Goal: Information Seeking & Learning: Learn about a topic

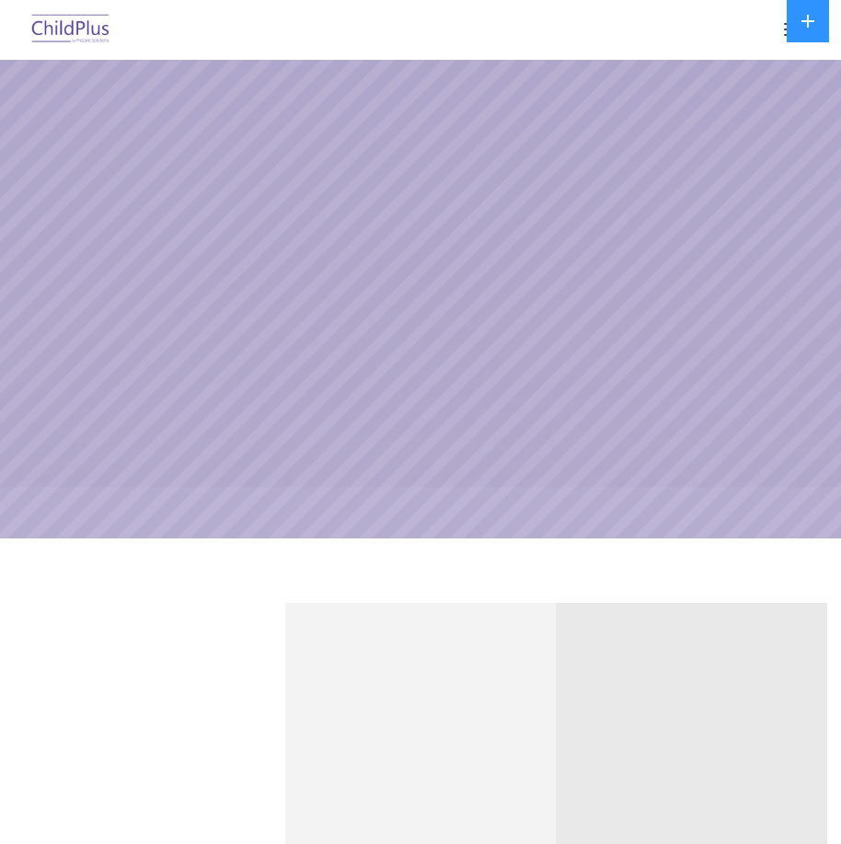
select select "MEDIUM"
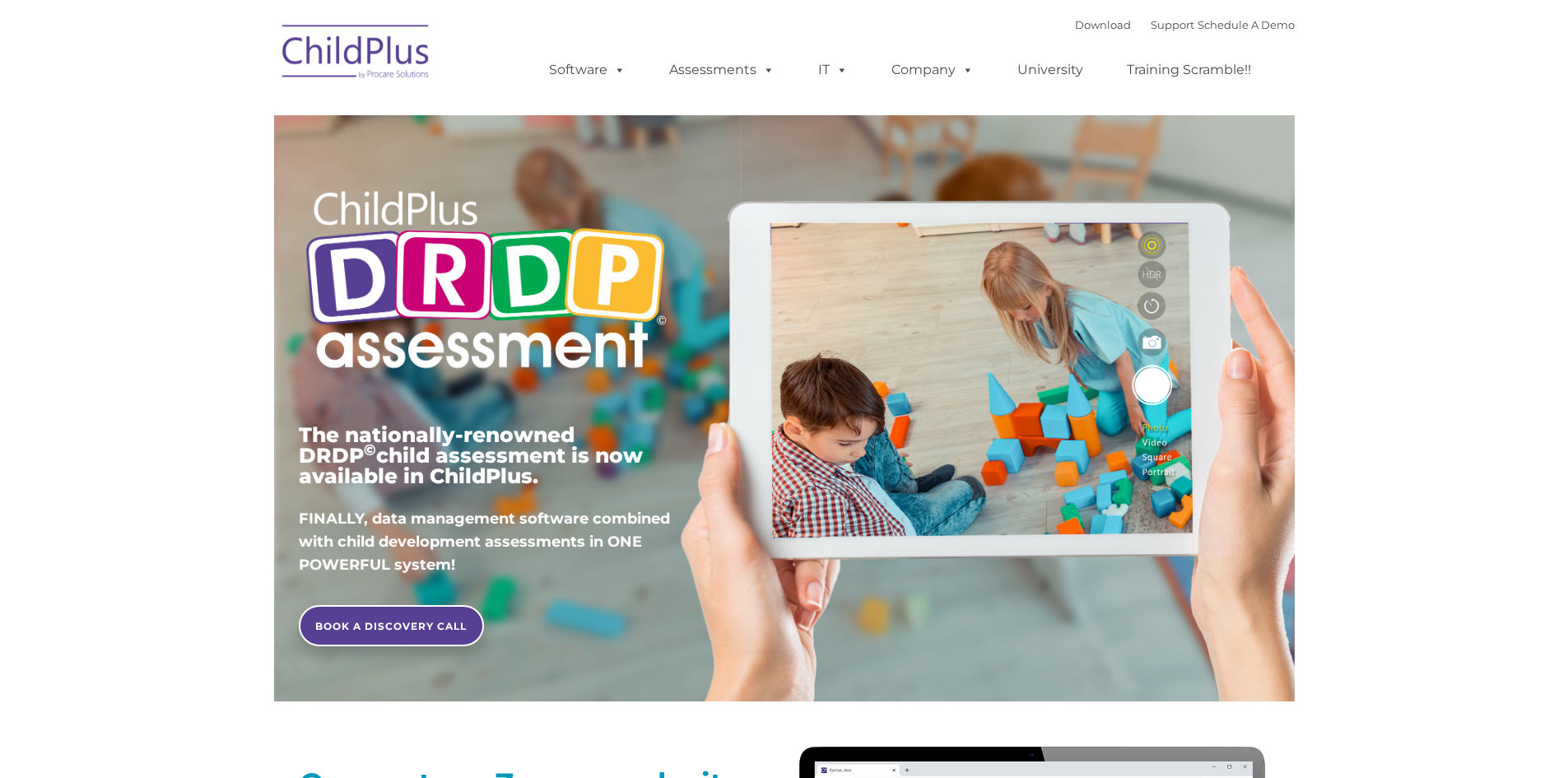
type input ""
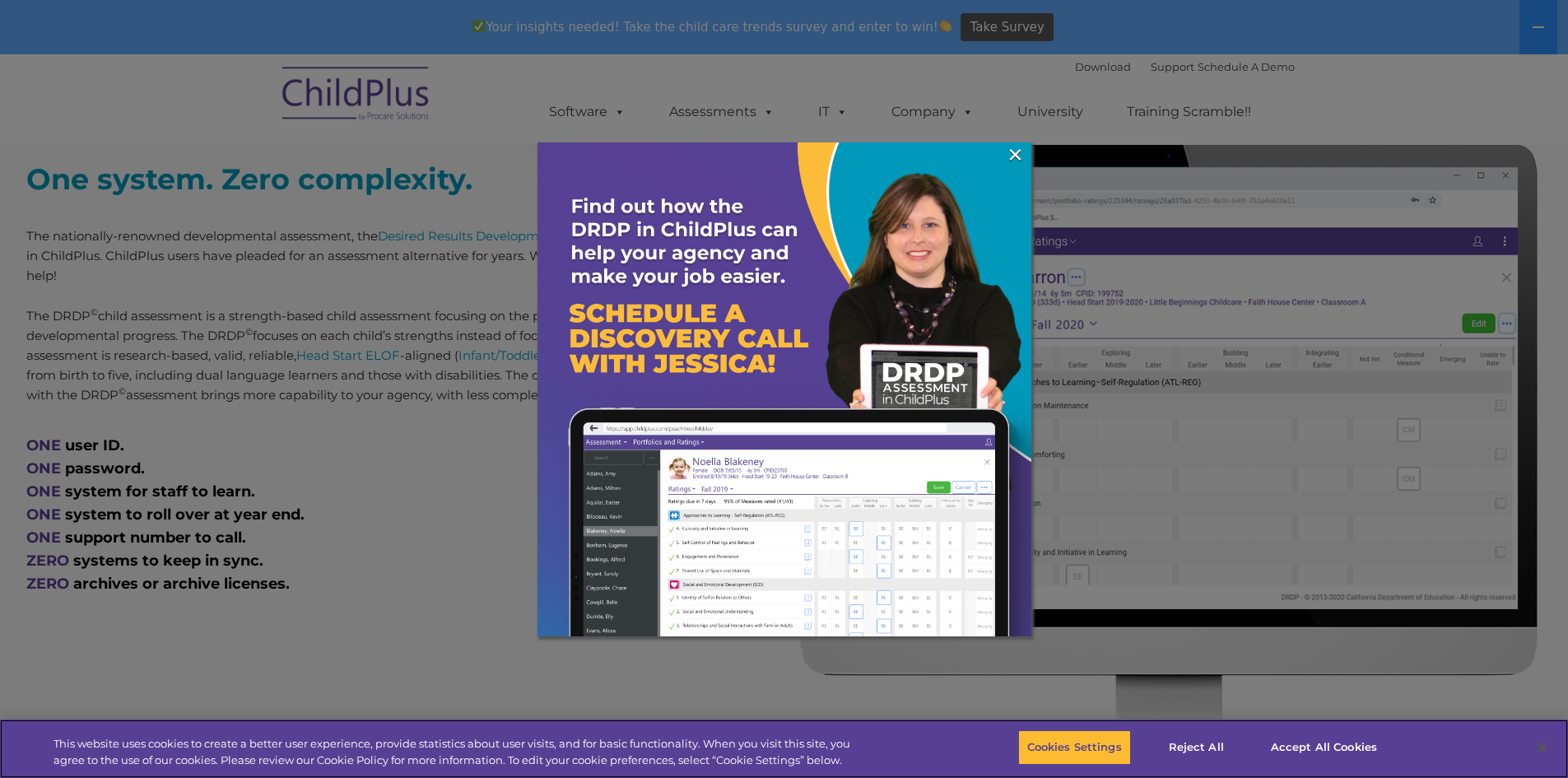
scroll to position [651, 0]
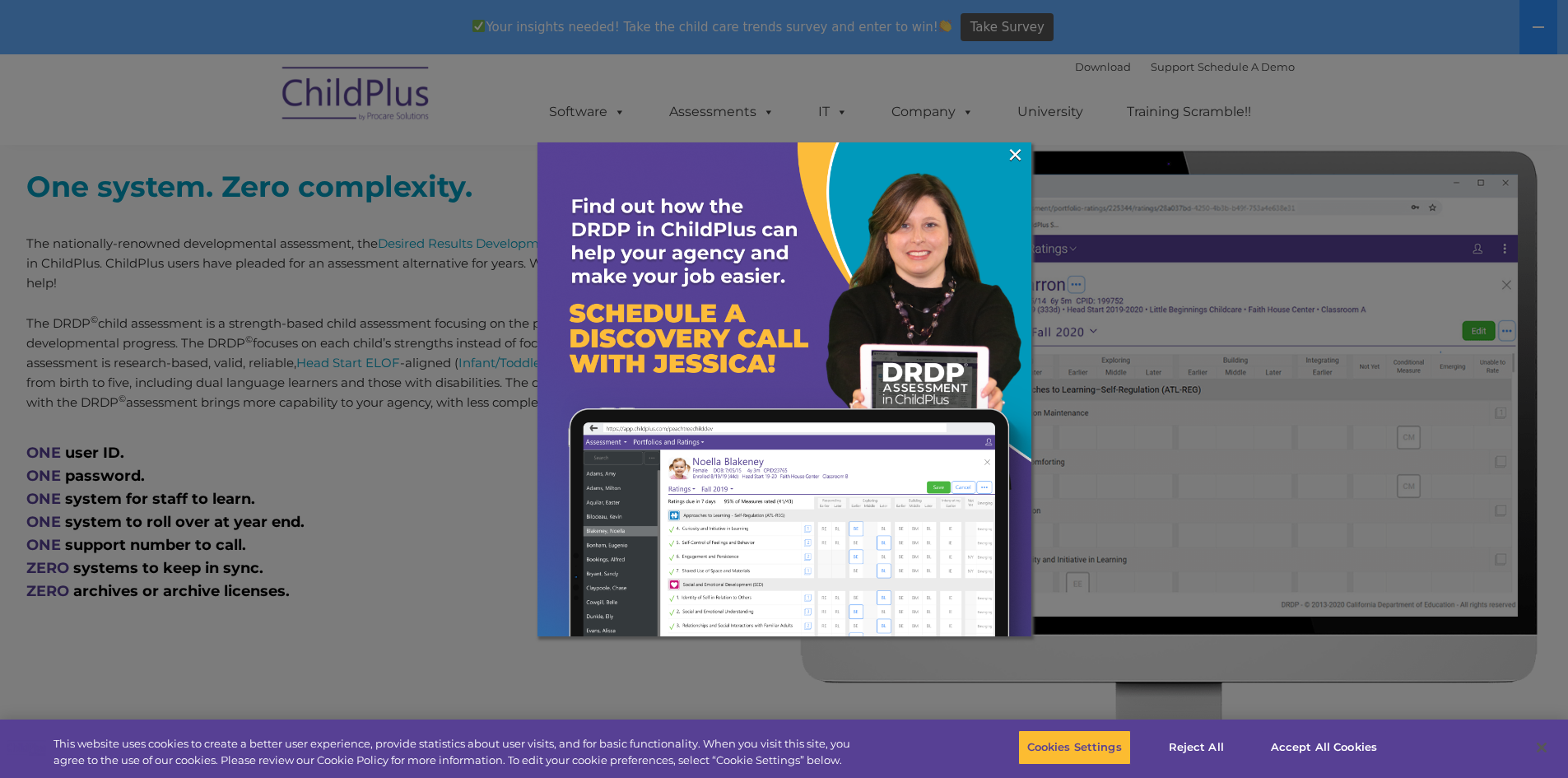
click at [434, 479] on div at bounding box center [784, 389] width 1568 height 778
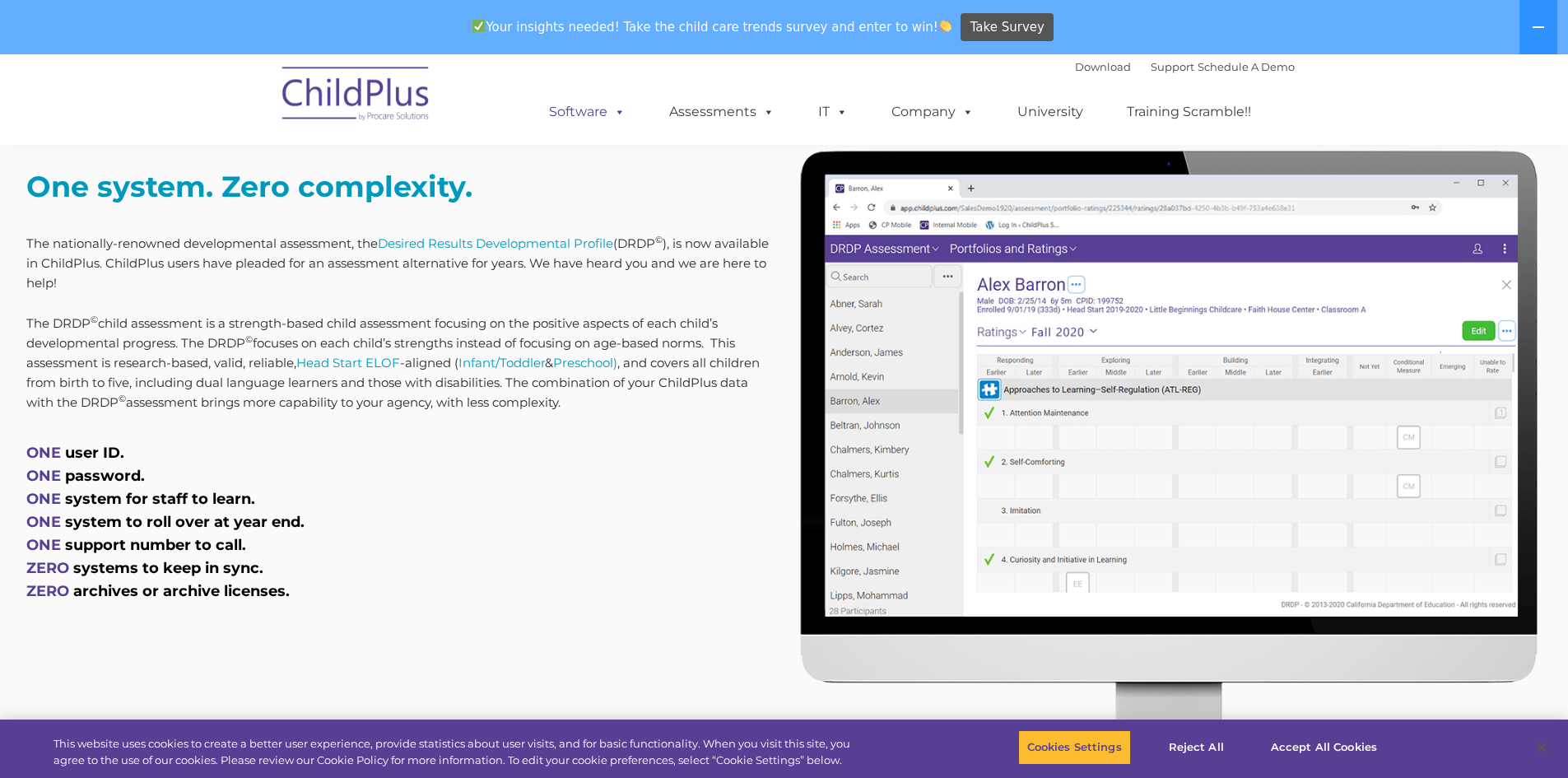
click at [605, 124] on link "Software" at bounding box center [587, 112] width 109 height 33
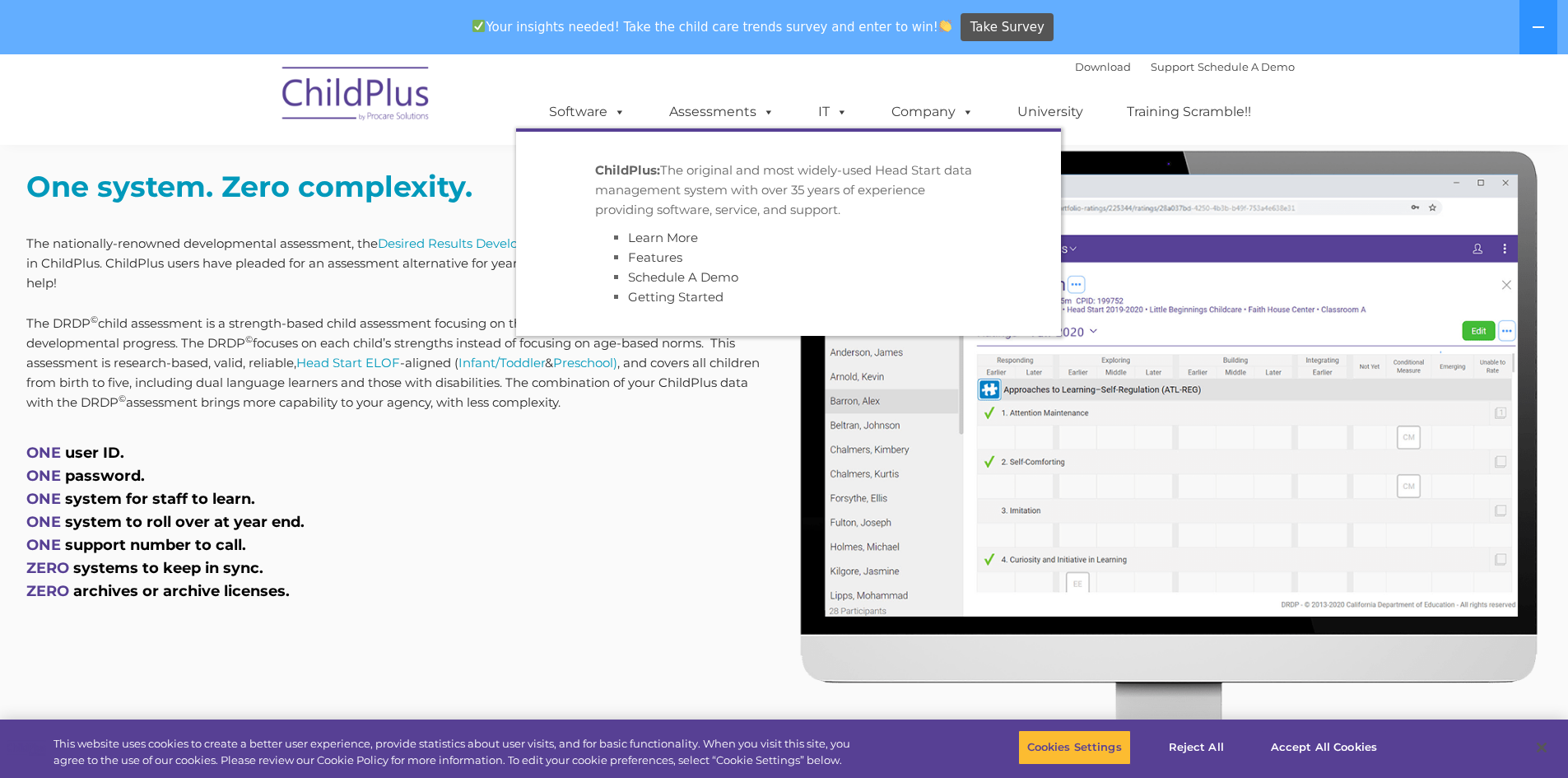
click at [478, 67] on div "Download Support | Schedule A Demo  MENU MENU Software ChildPlus: The original…" at bounding box center [784, 99] width 1021 height 90
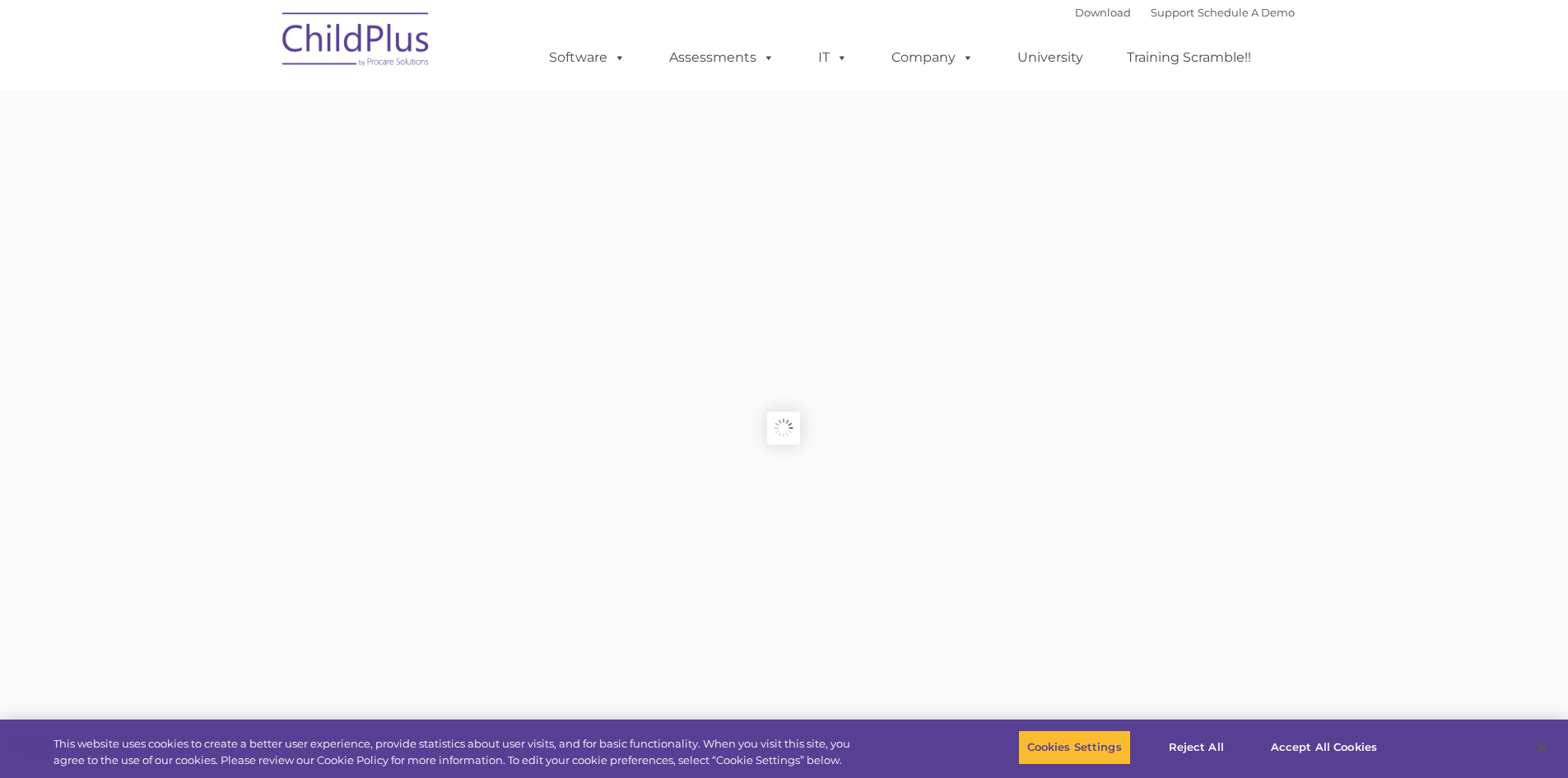
type input ""
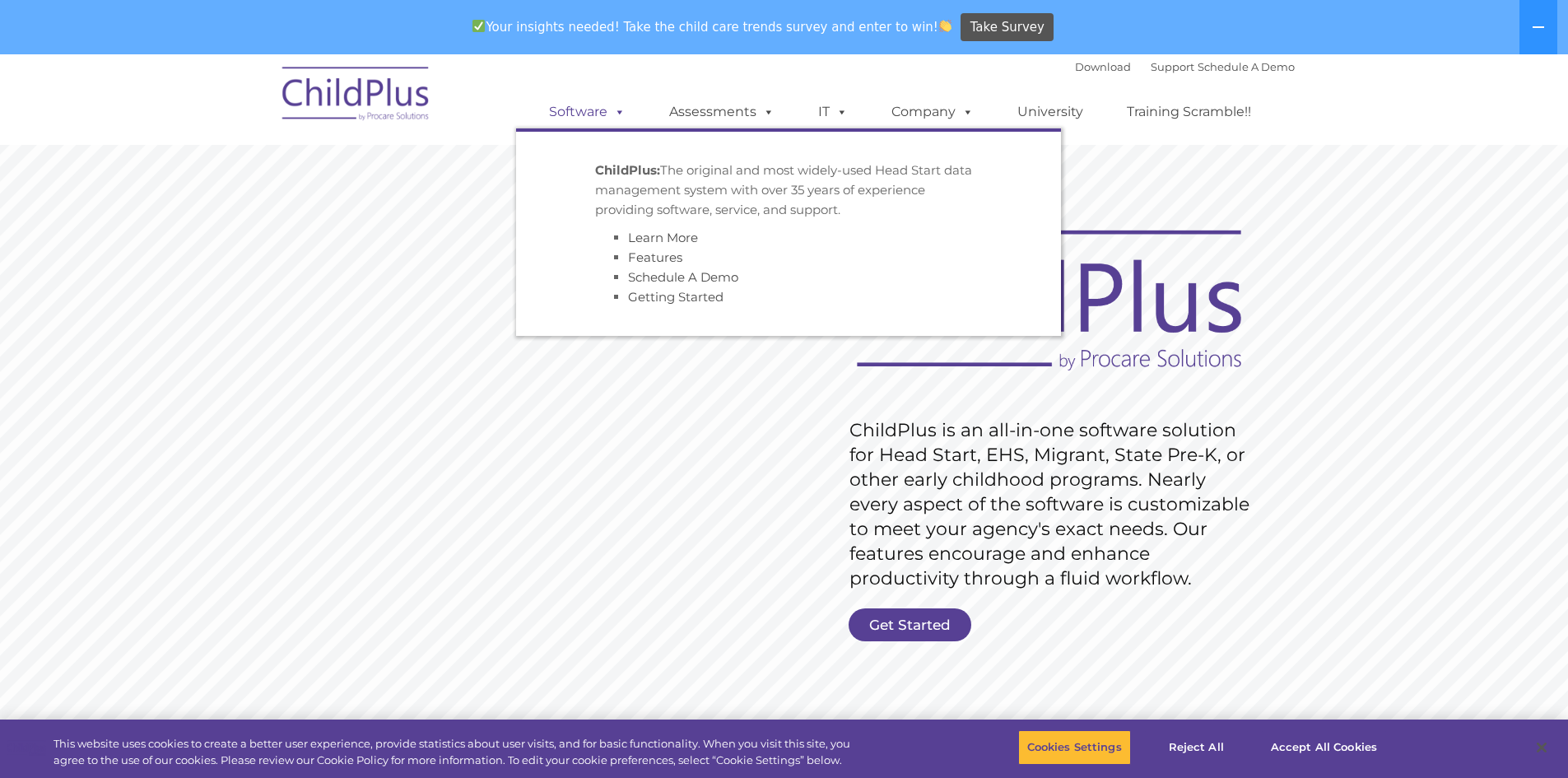
click at [599, 101] on link "Software" at bounding box center [587, 112] width 109 height 33
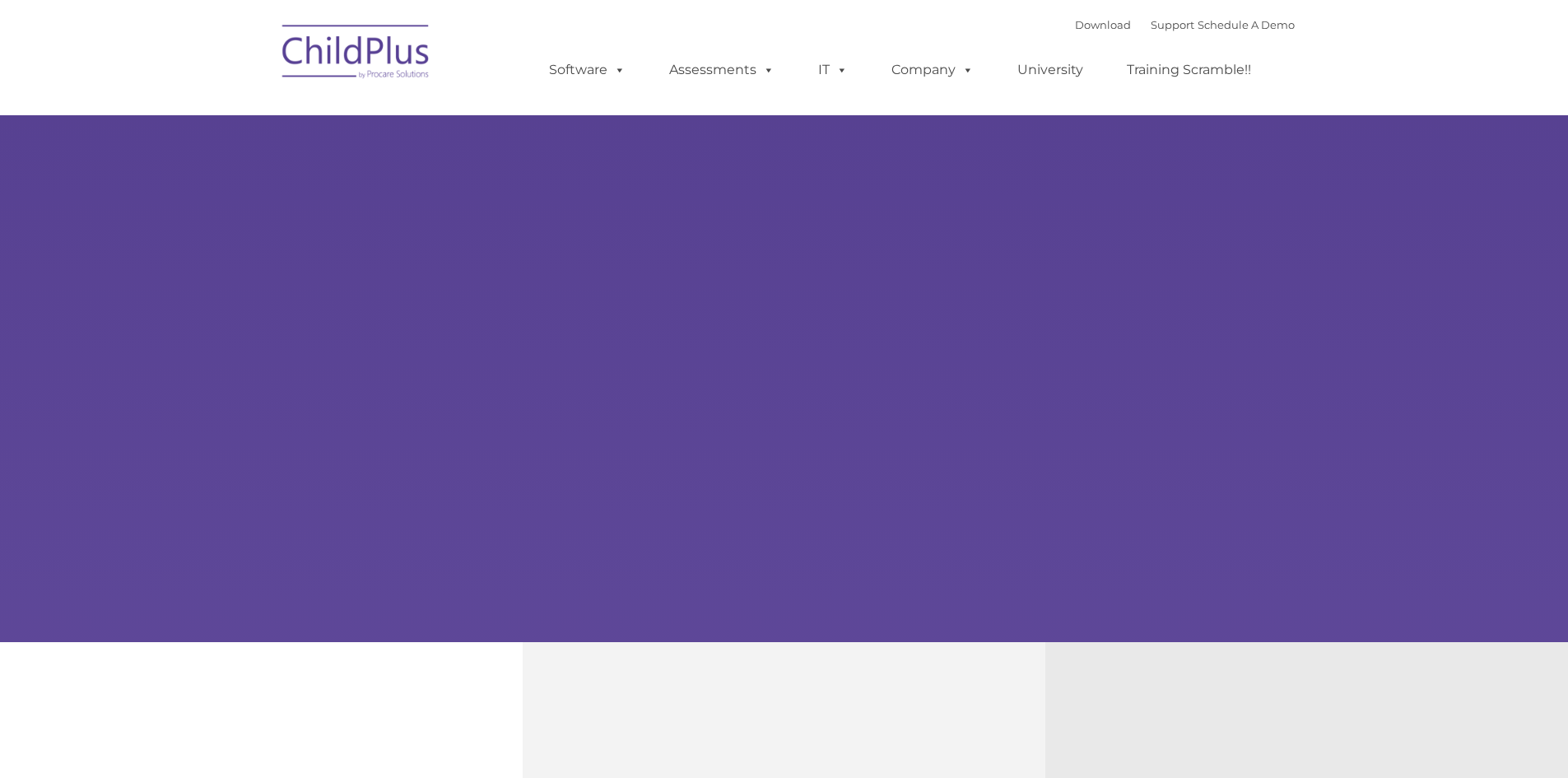
type input ""
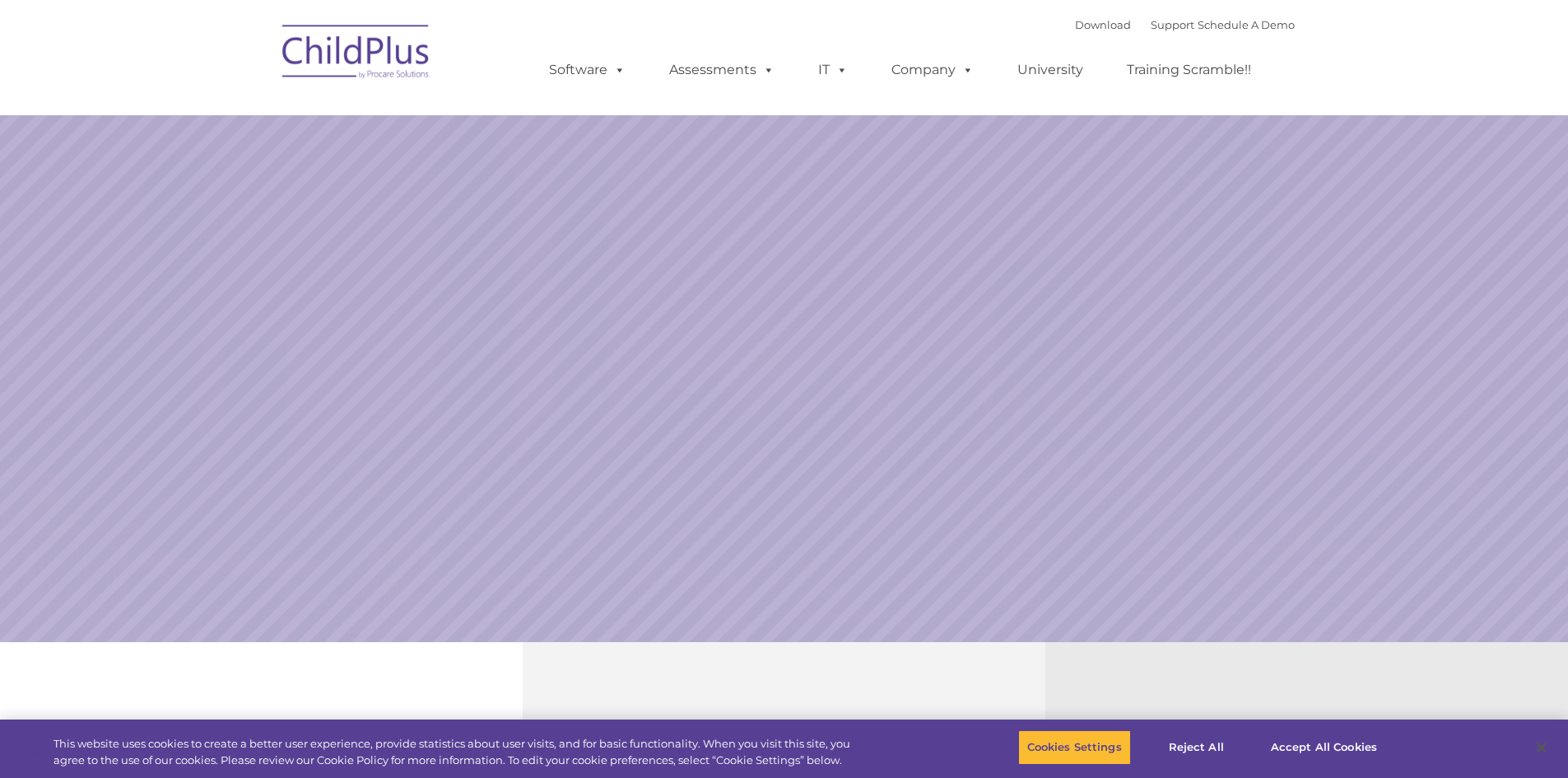
select select "MEDIUM"
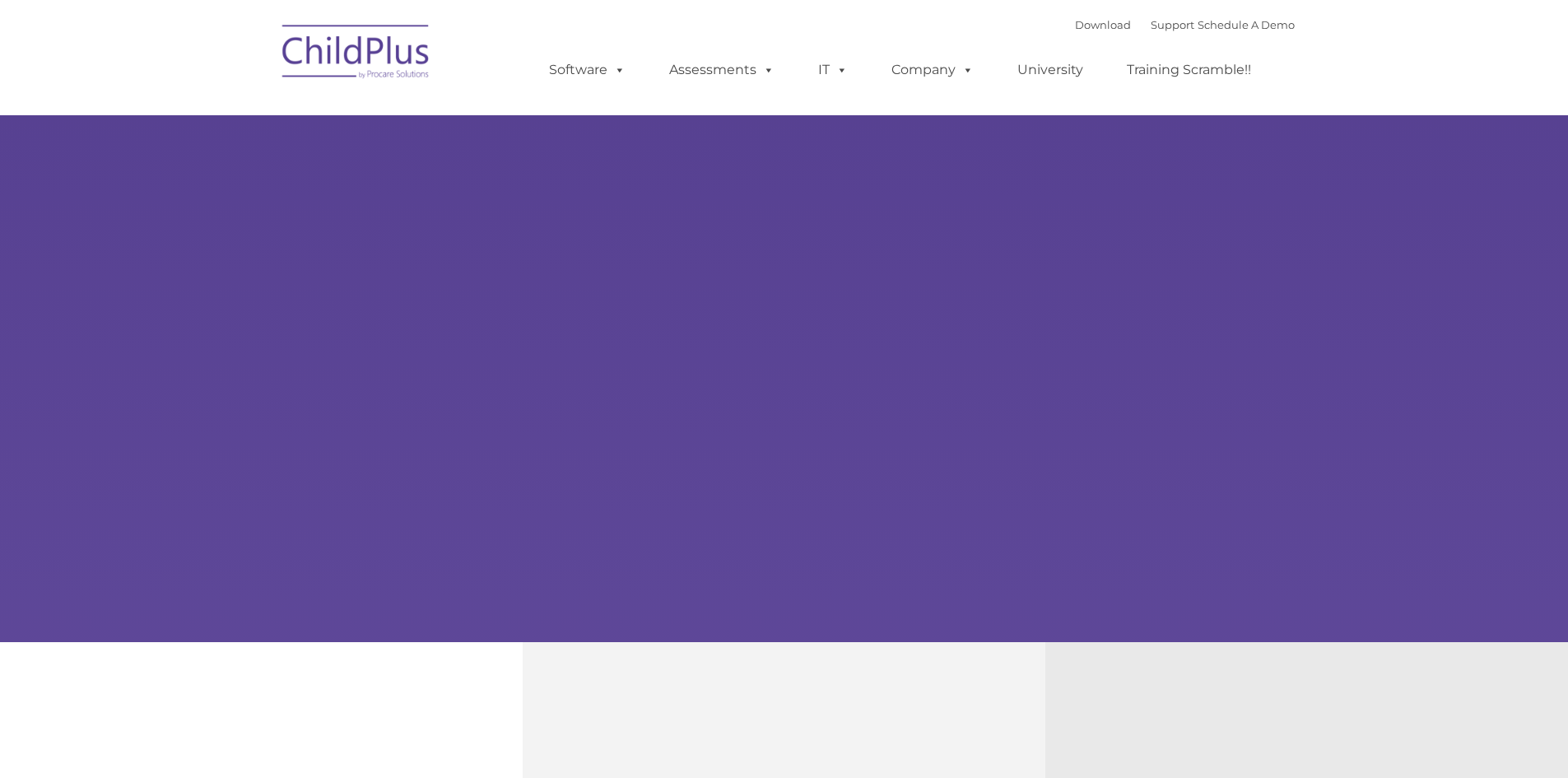
type input ""
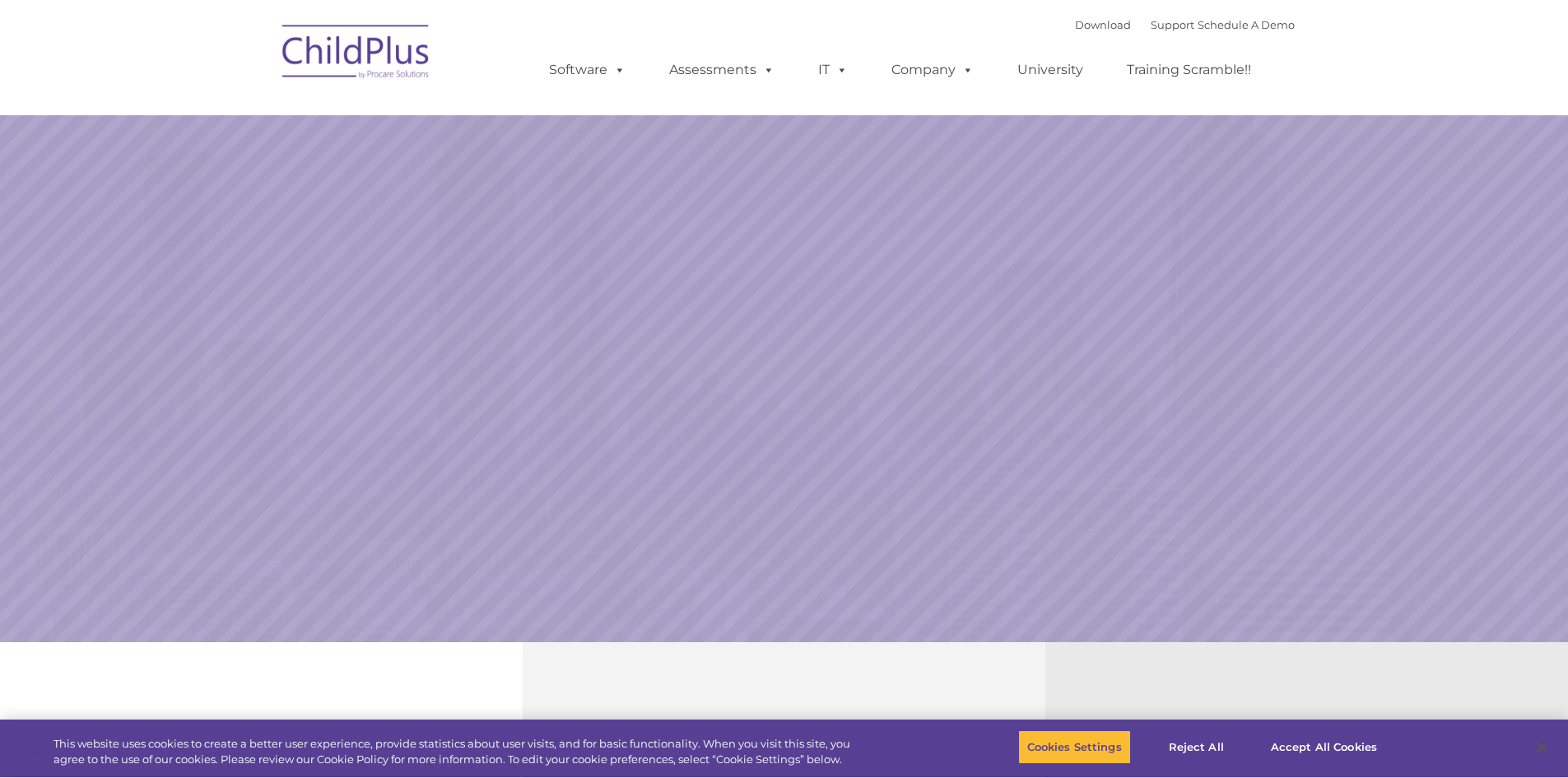
select select "MEDIUM"
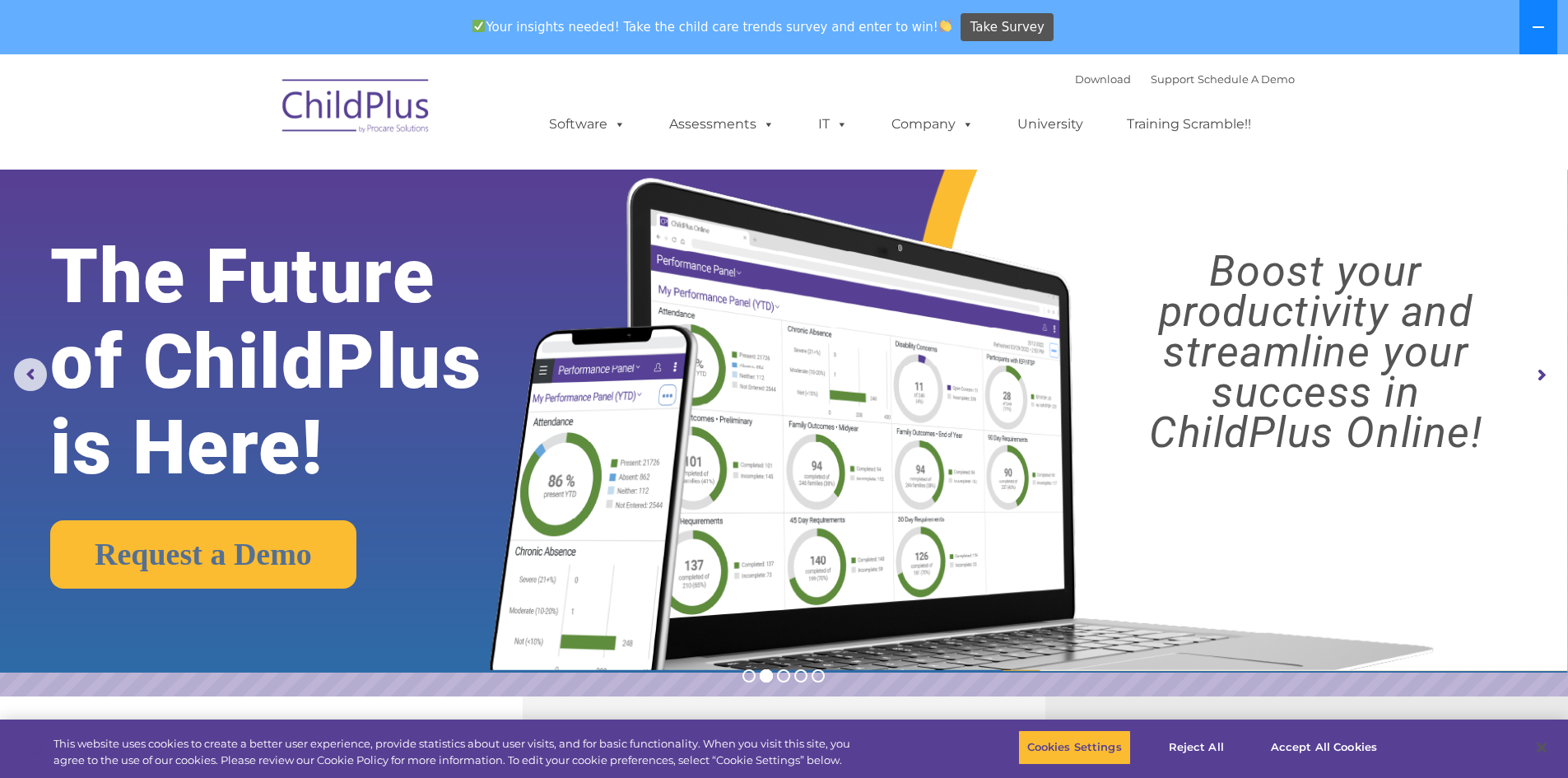
click at [1539, 45] on button at bounding box center [1538, 27] width 38 height 55
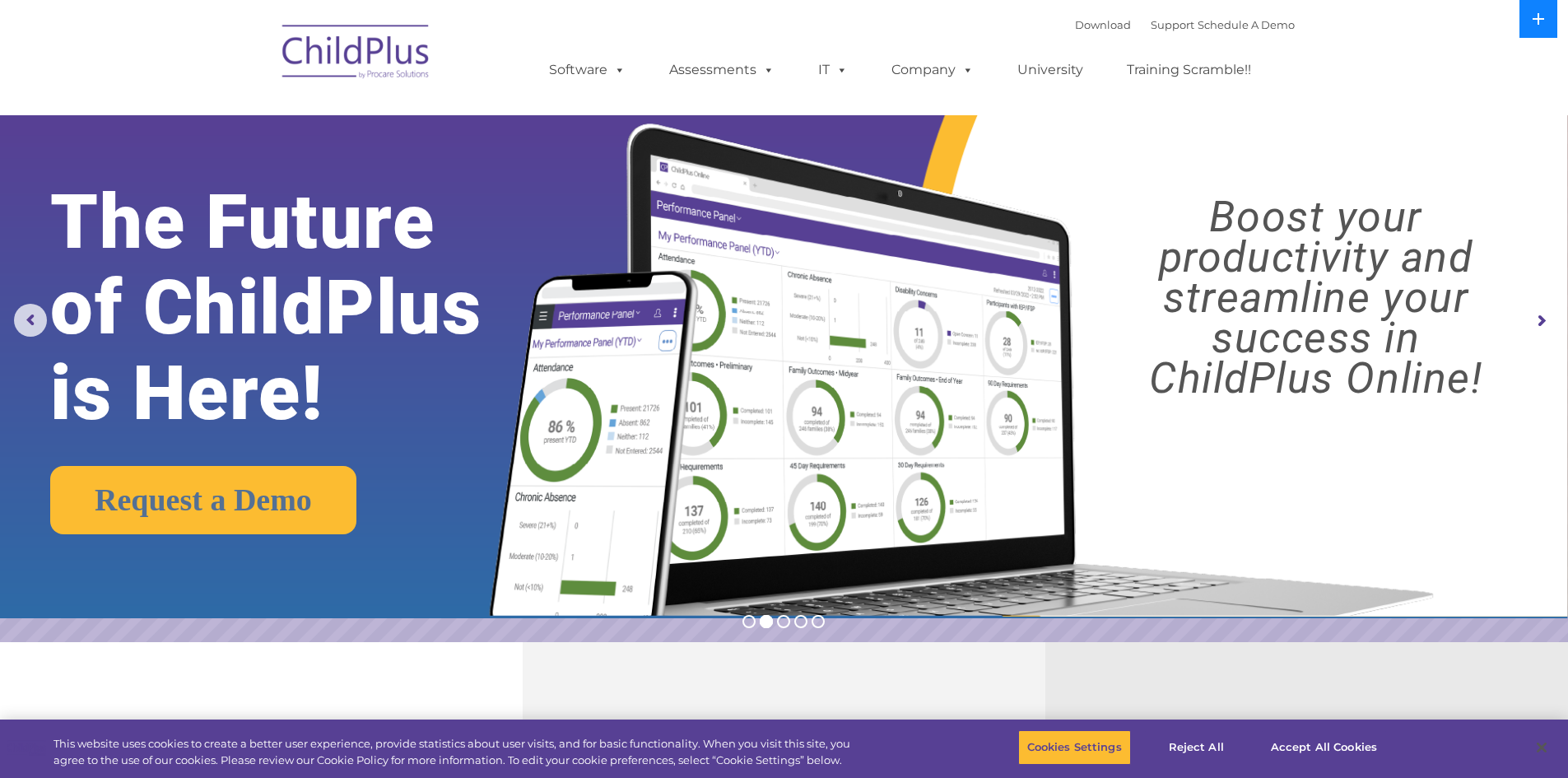
click at [1528, 3] on button at bounding box center [1538, 19] width 38 height 38
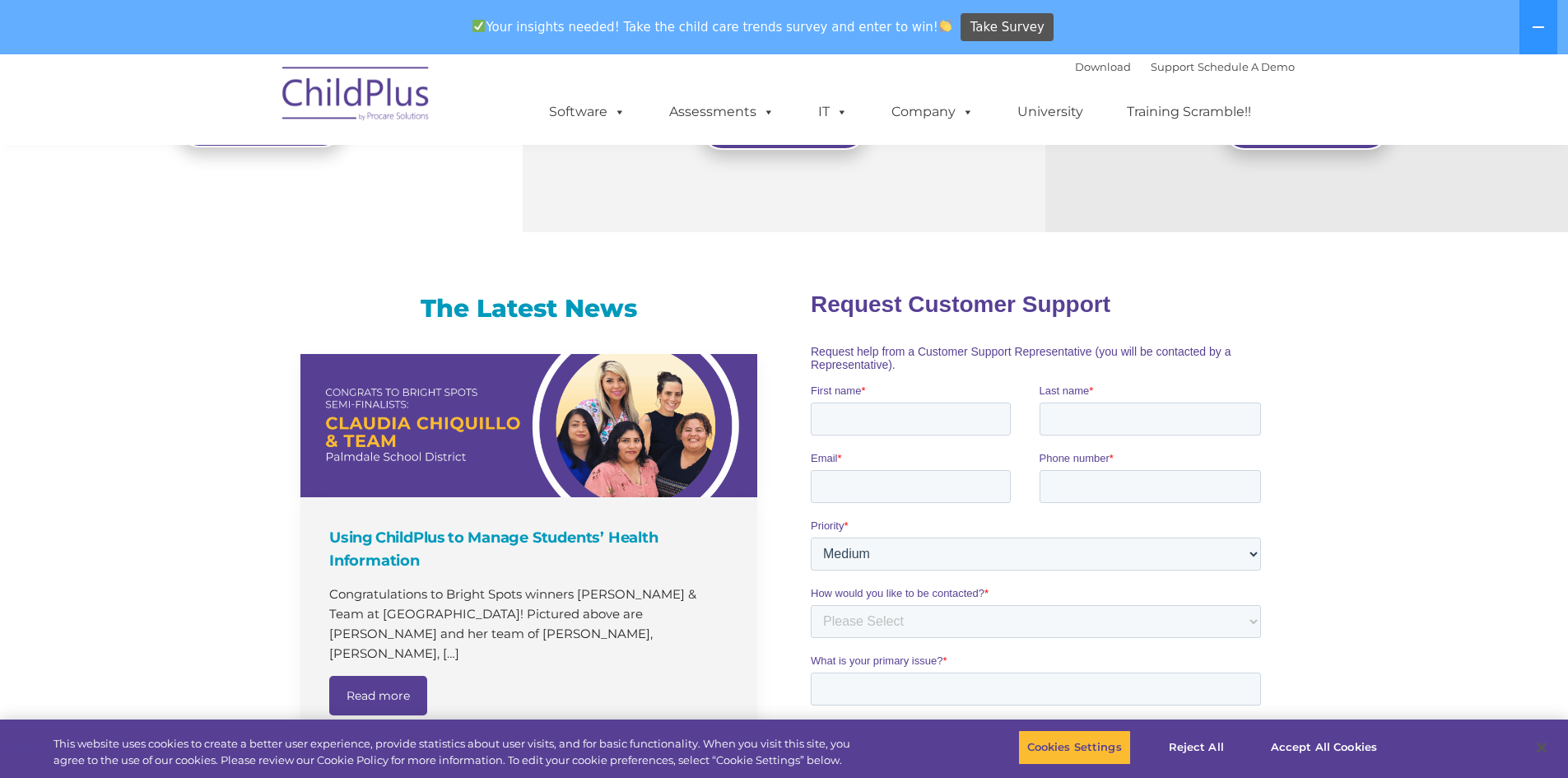
scroll to position [836, 0]
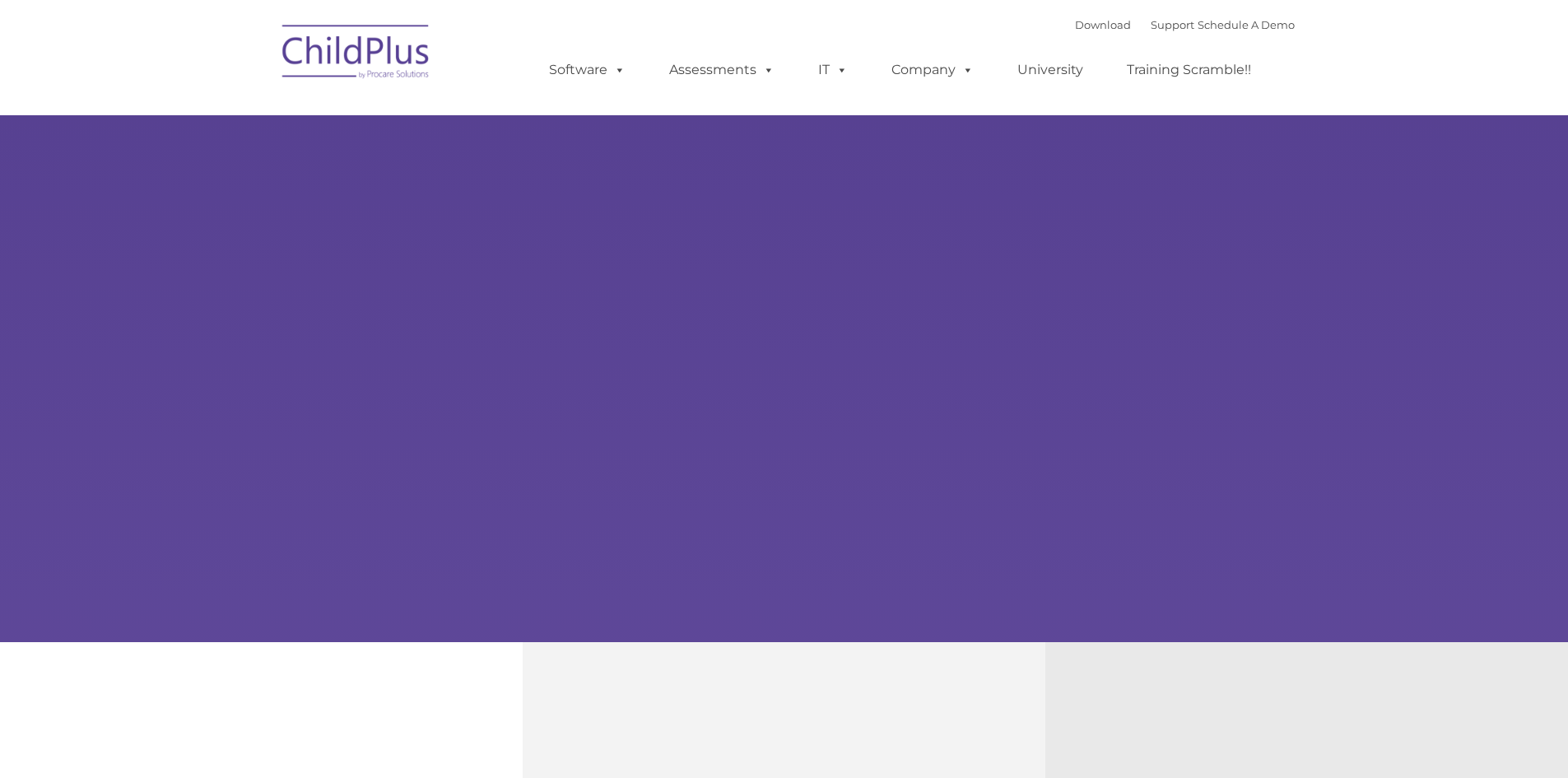
type input ""
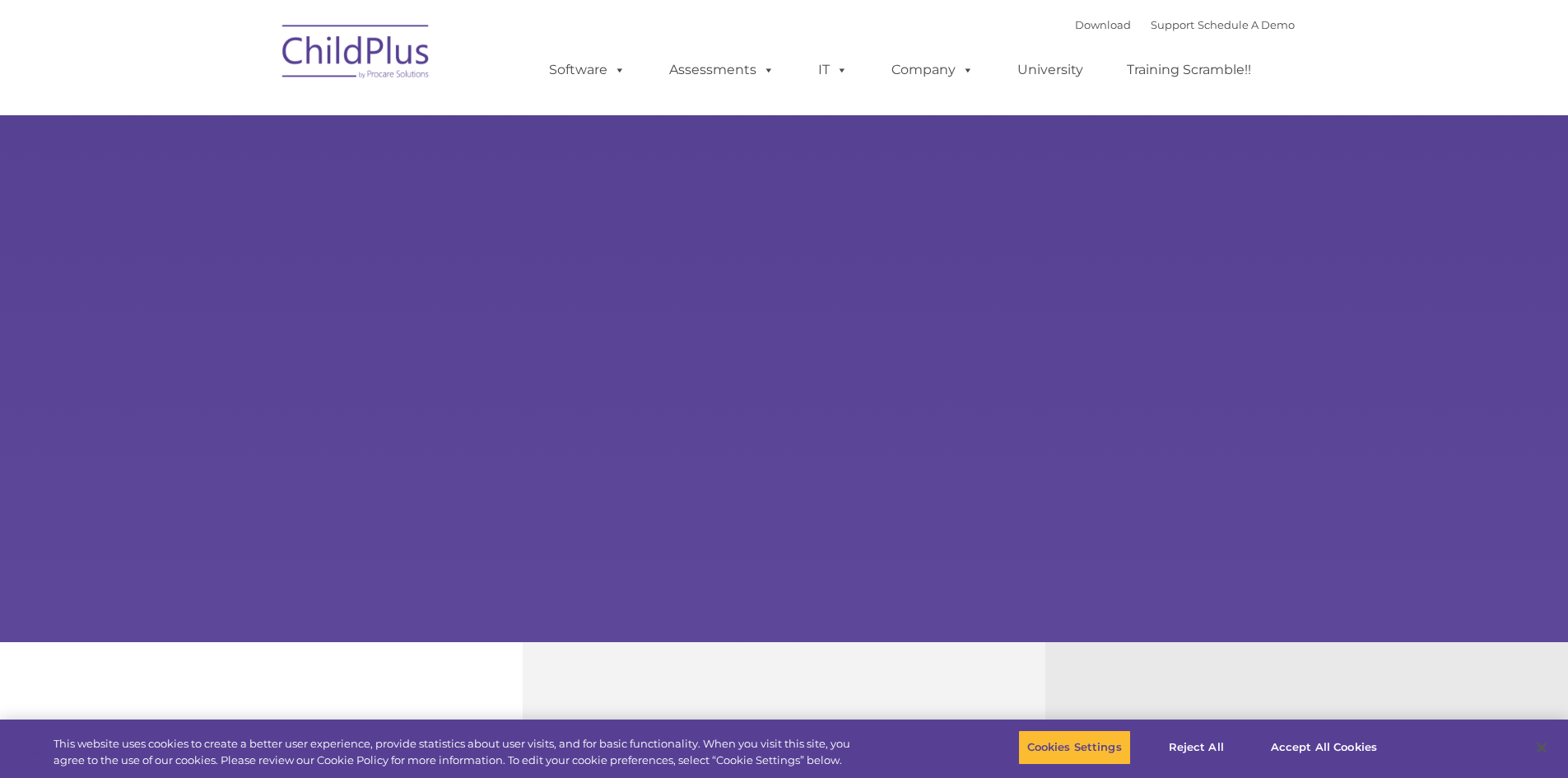
select select "MEDIUM"
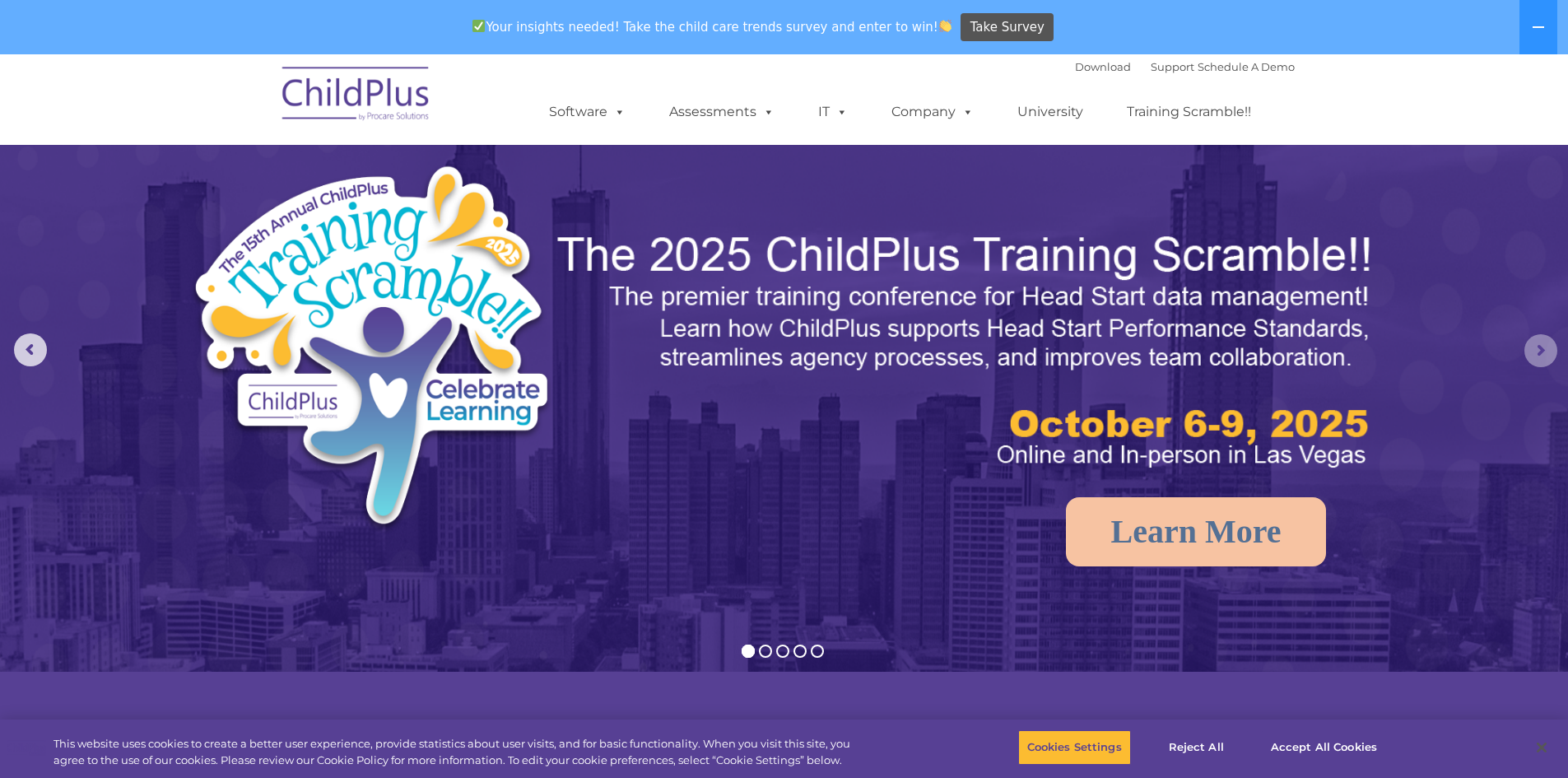
click at [1551, 358] on rs-arrow at bounding box center [1541, 351] width 33 height 33
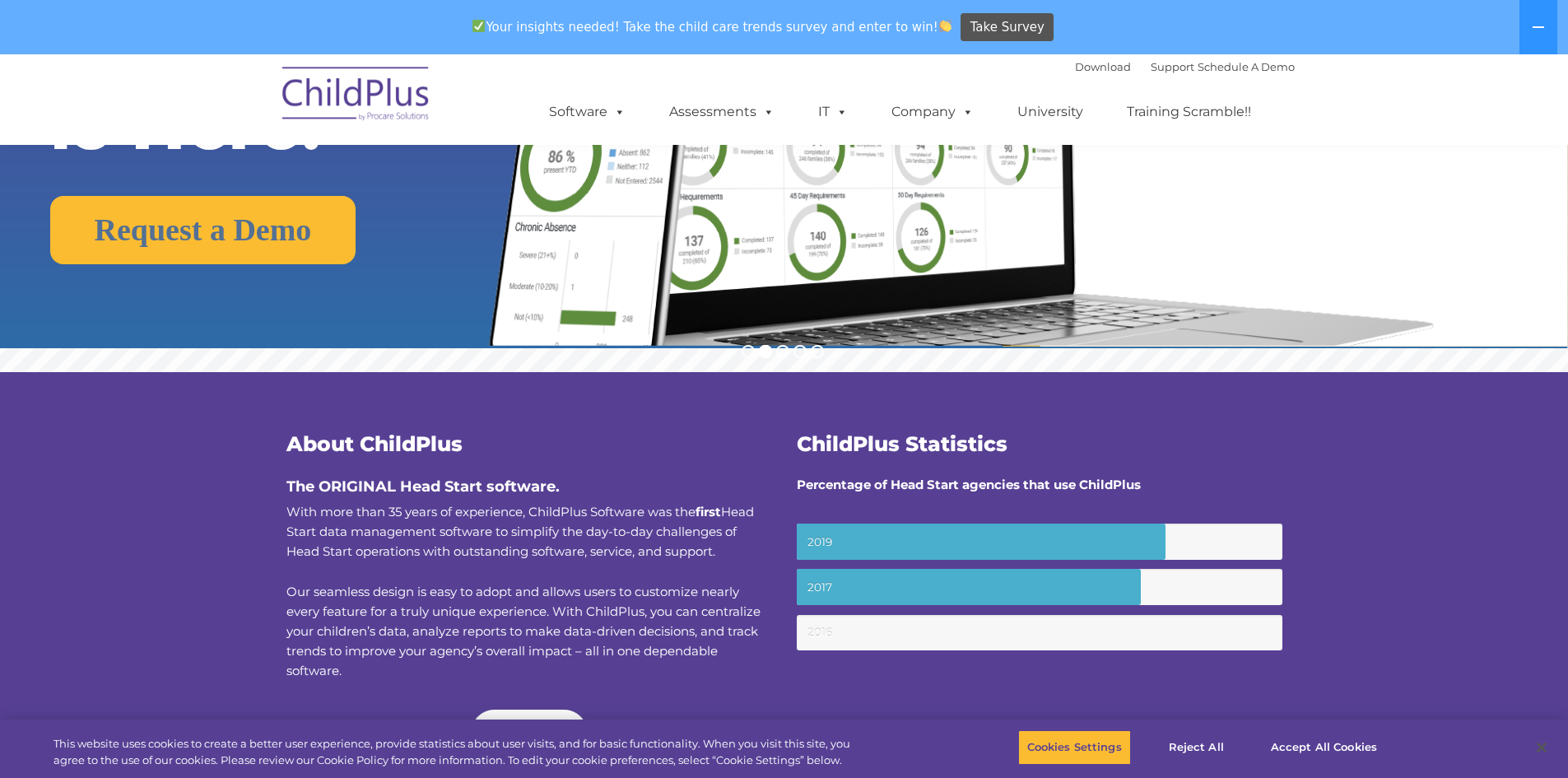
scroll to position [329, 0]
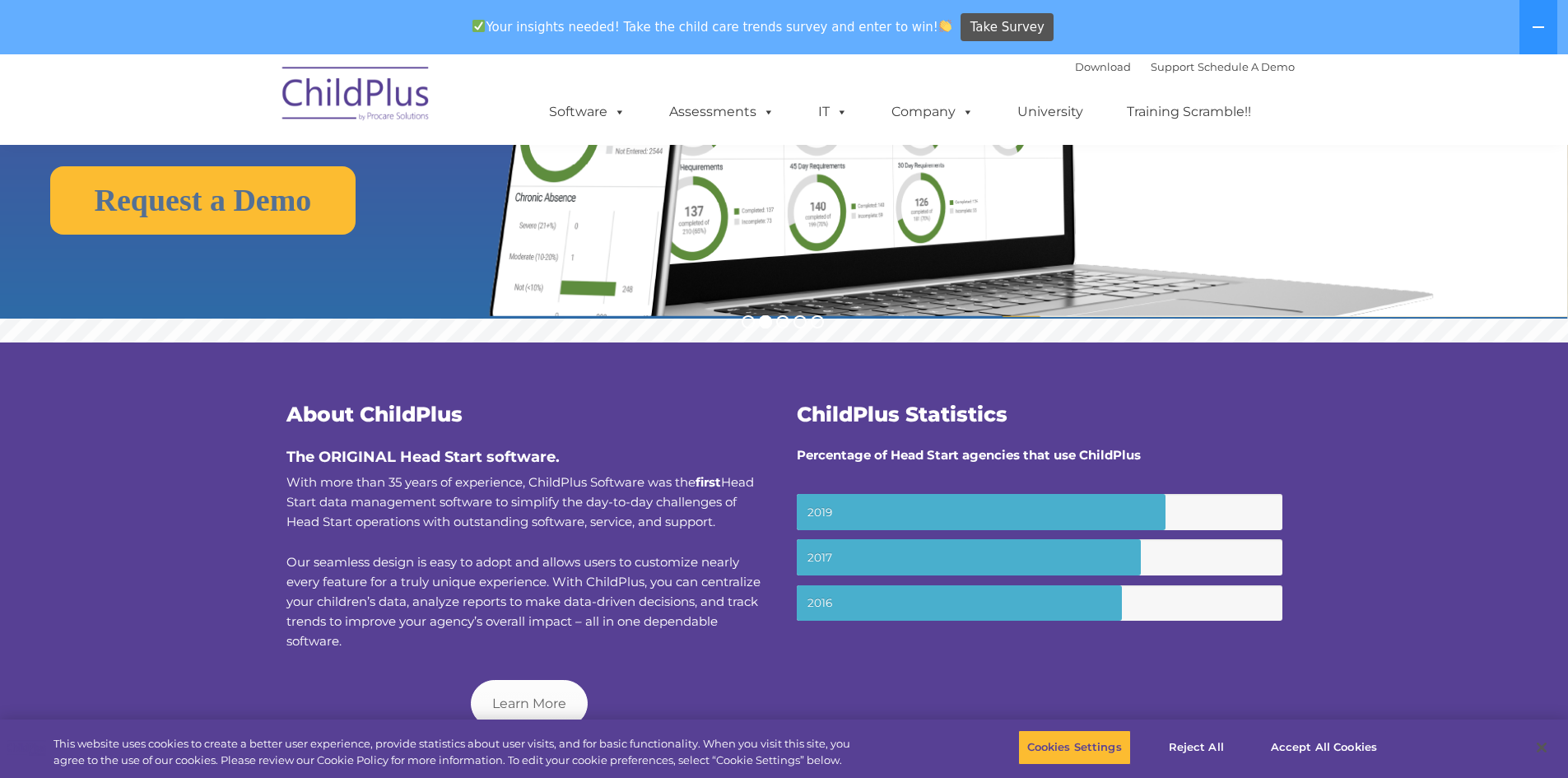
drag, startPoint x: 1437, startPoint y: 379, endPoint x: 596, endPoint y: 369, distance: 841.1
click at [595, 369] on div "About ChildPlus The ORIGINAL Head Start software. With more than 35 years of ex…" at bounding box center [529, 550] width 511 height 390
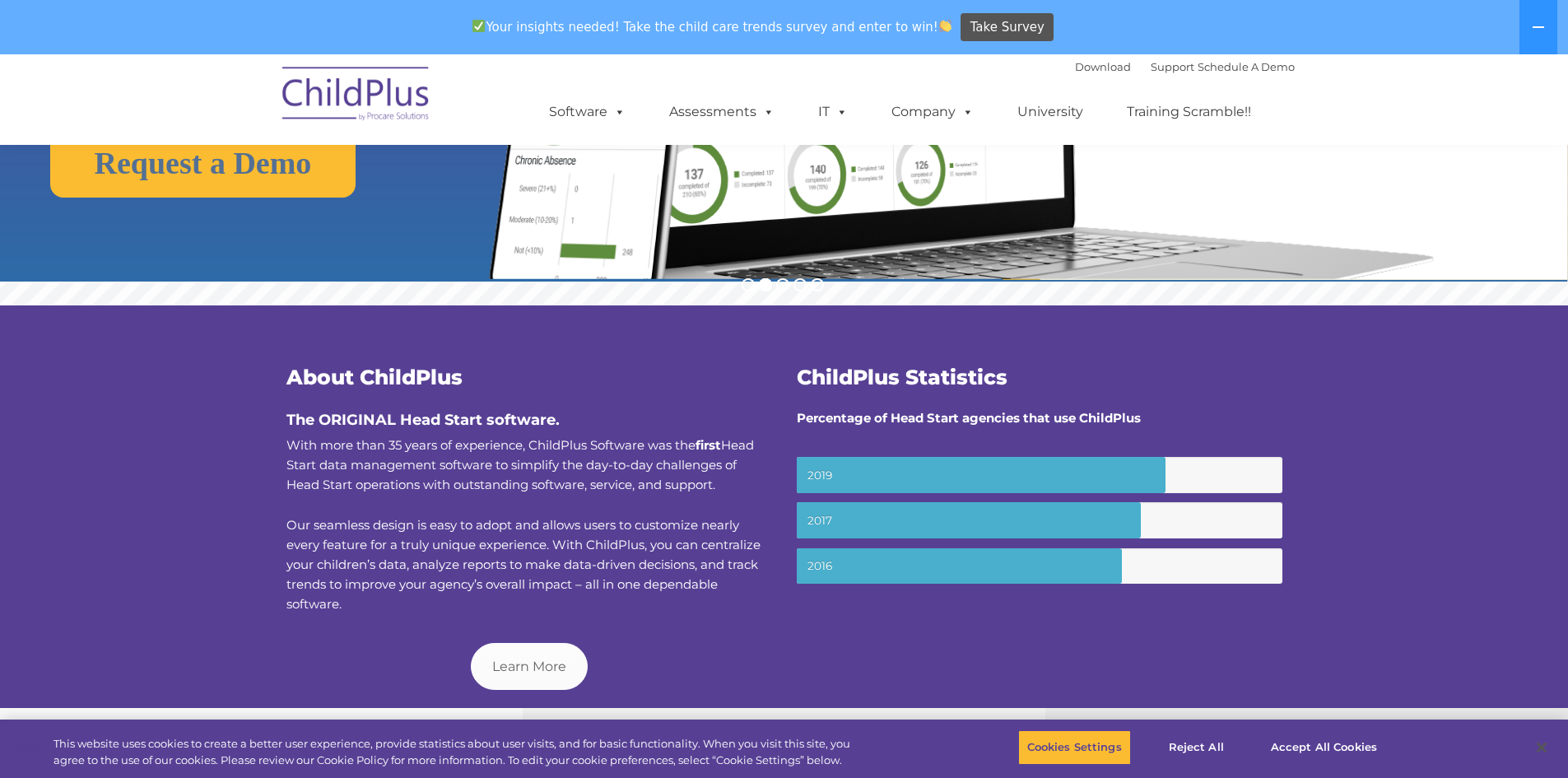
scroll to position [359, 0]
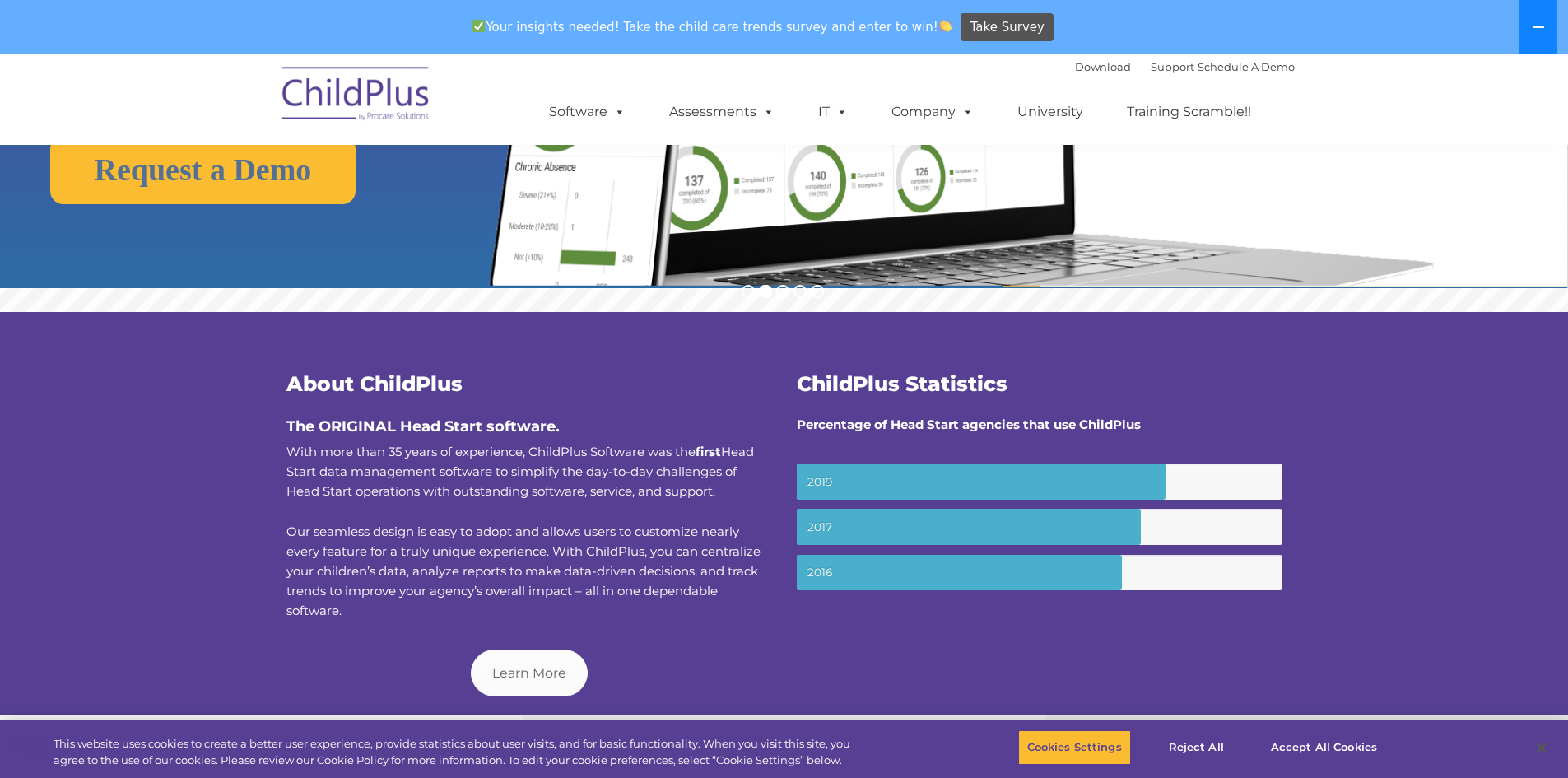
click at [1532, 23] on button at bounding box center [1538, 27] width 38 height 55
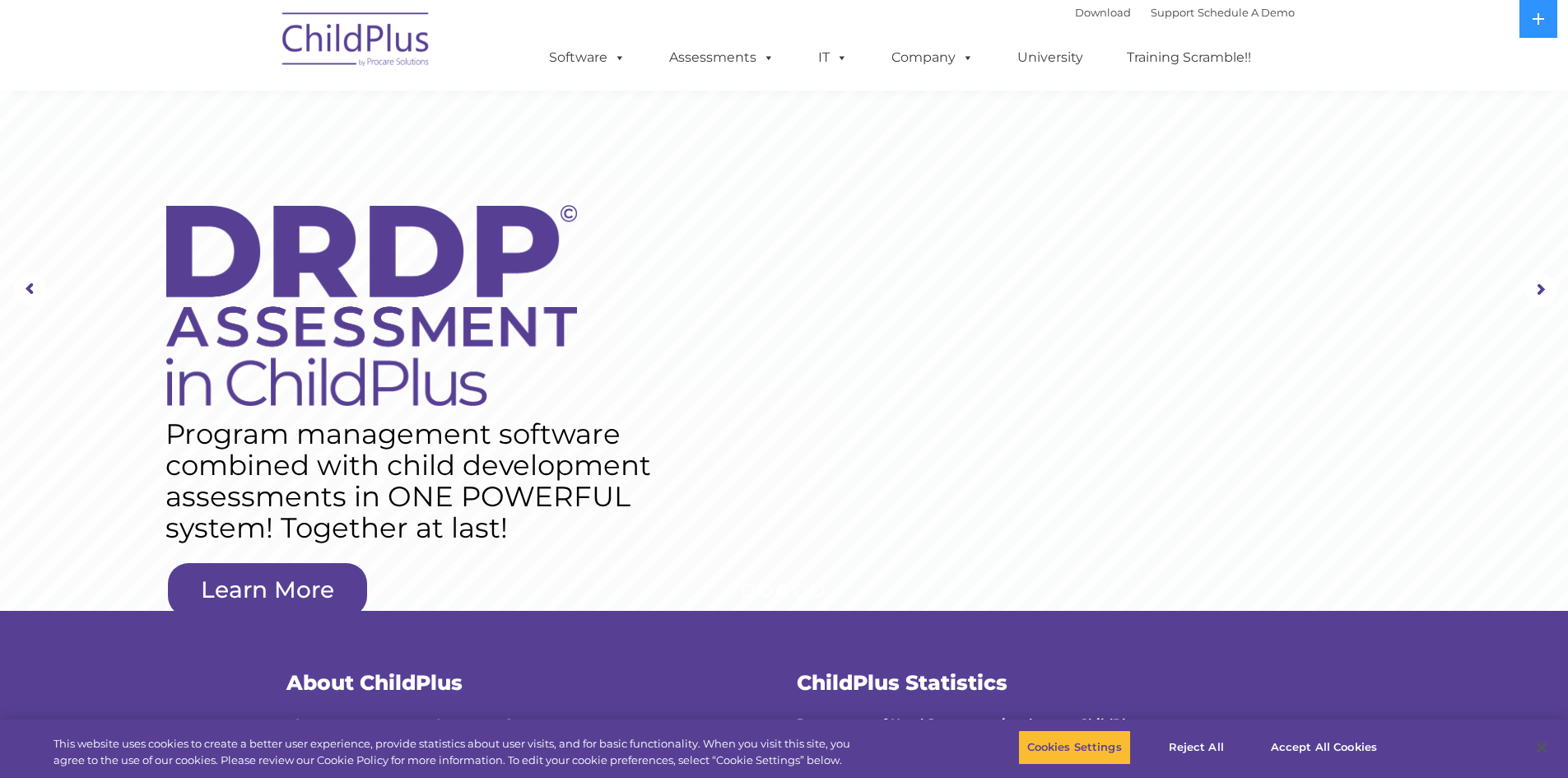
scroll to position [0, 0]
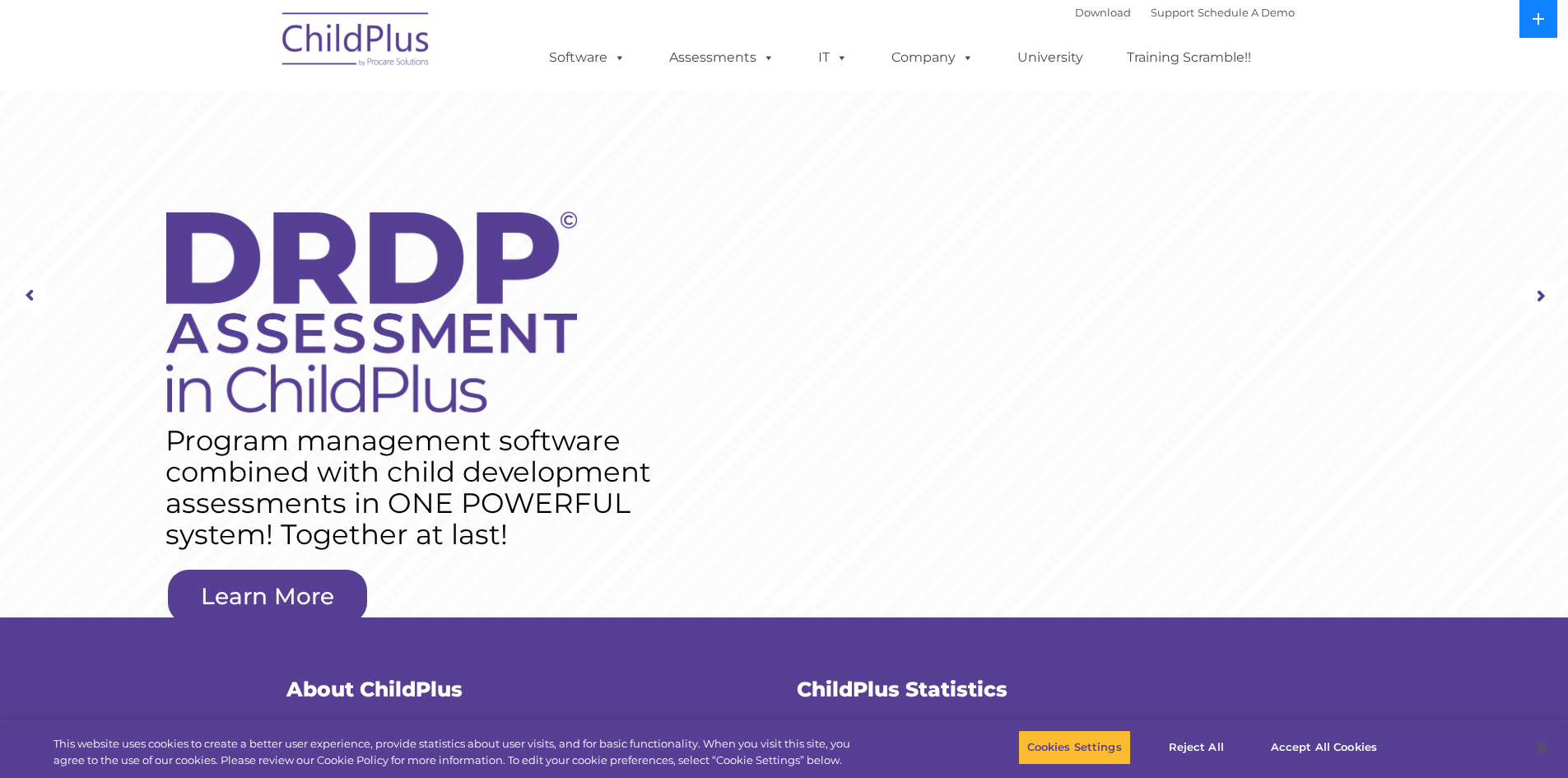
click at [1546, 17] on icon at bounding box center [1538, 19] width 13 height 13
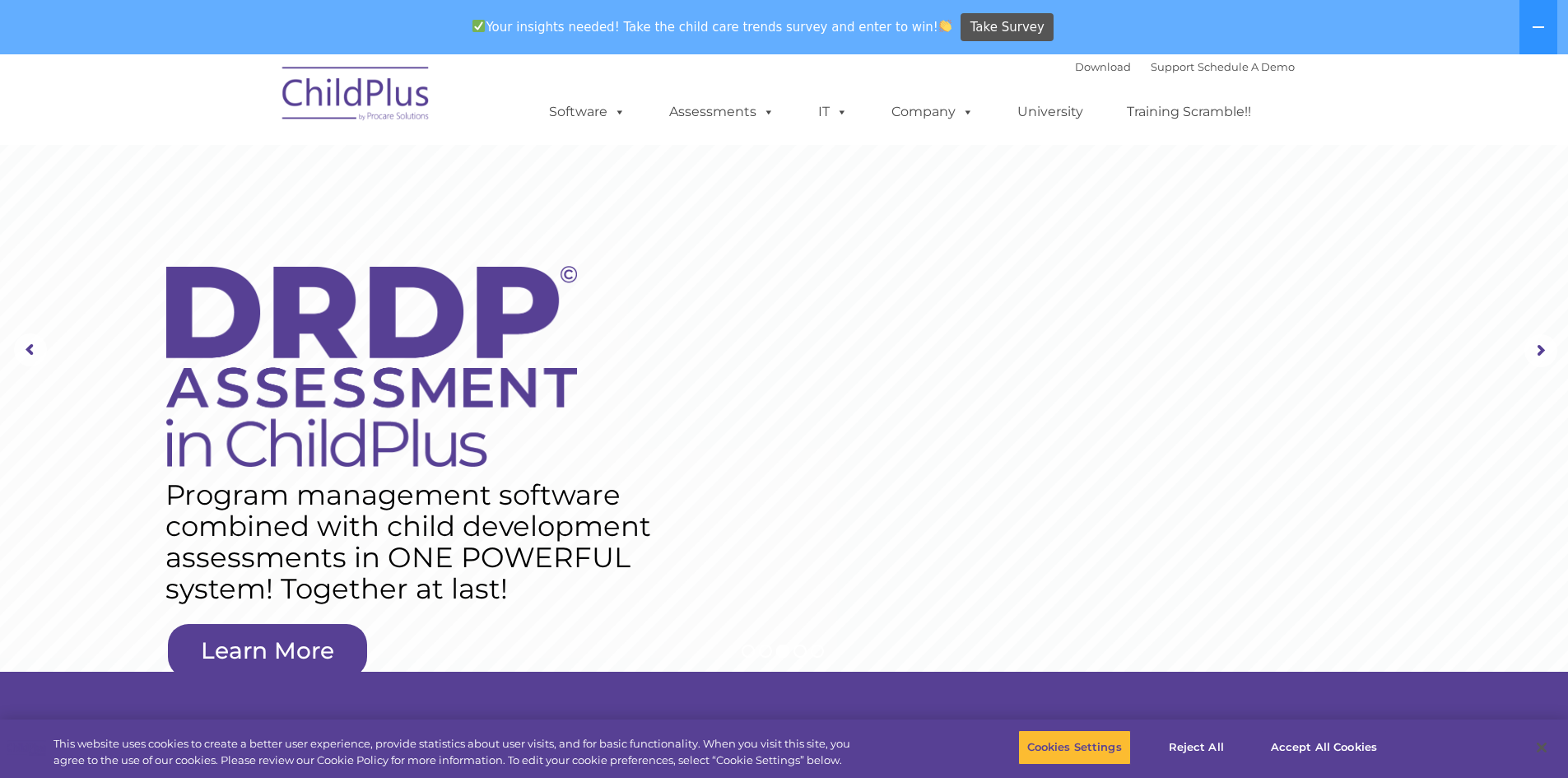
click at [1156, 49] on div "Your insights needed! Take the child care trends survey and enter to win! Take …" at bounding box center [761, 28] width 1522 height 54
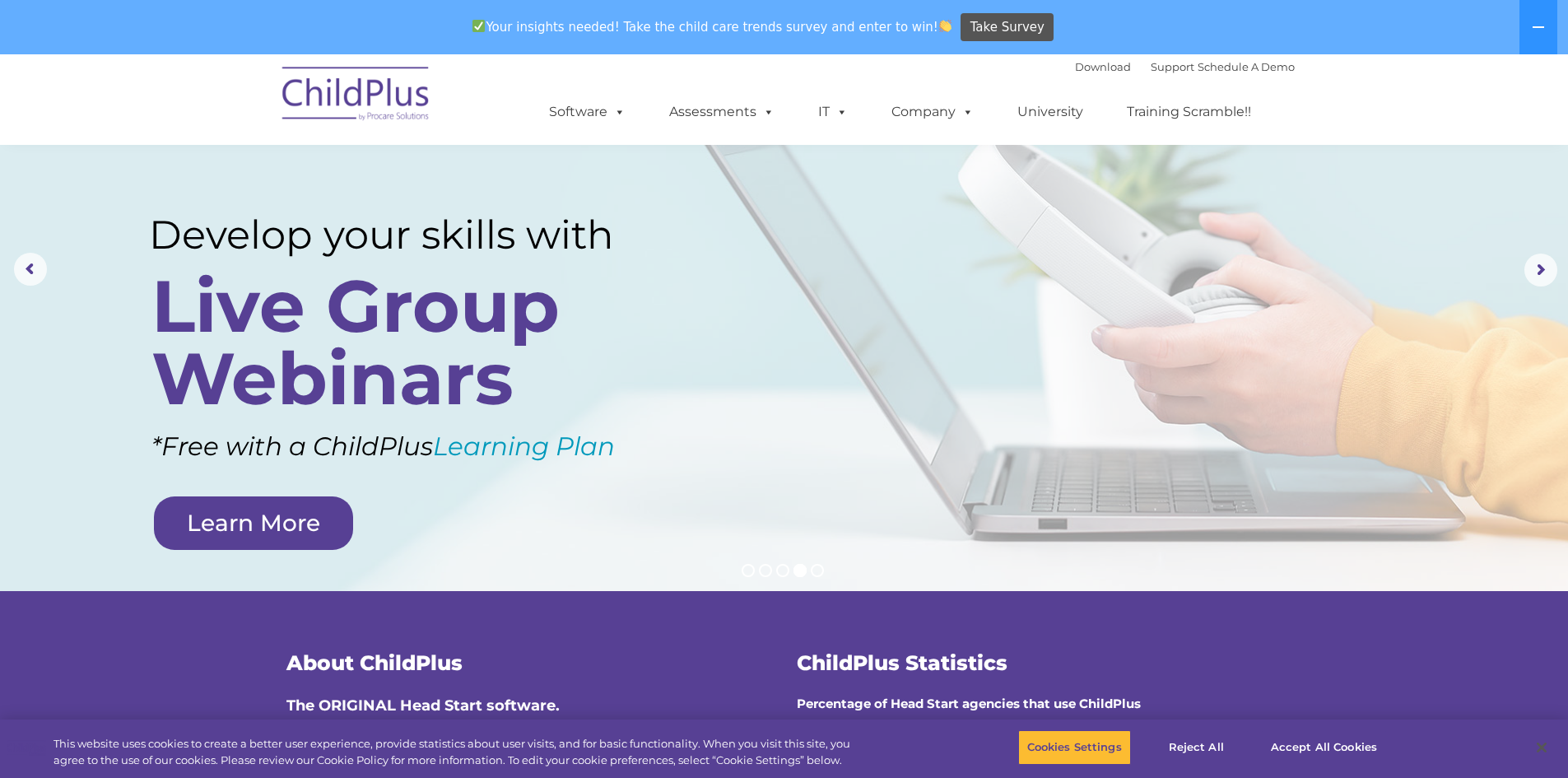
scroll to position [82, 0]
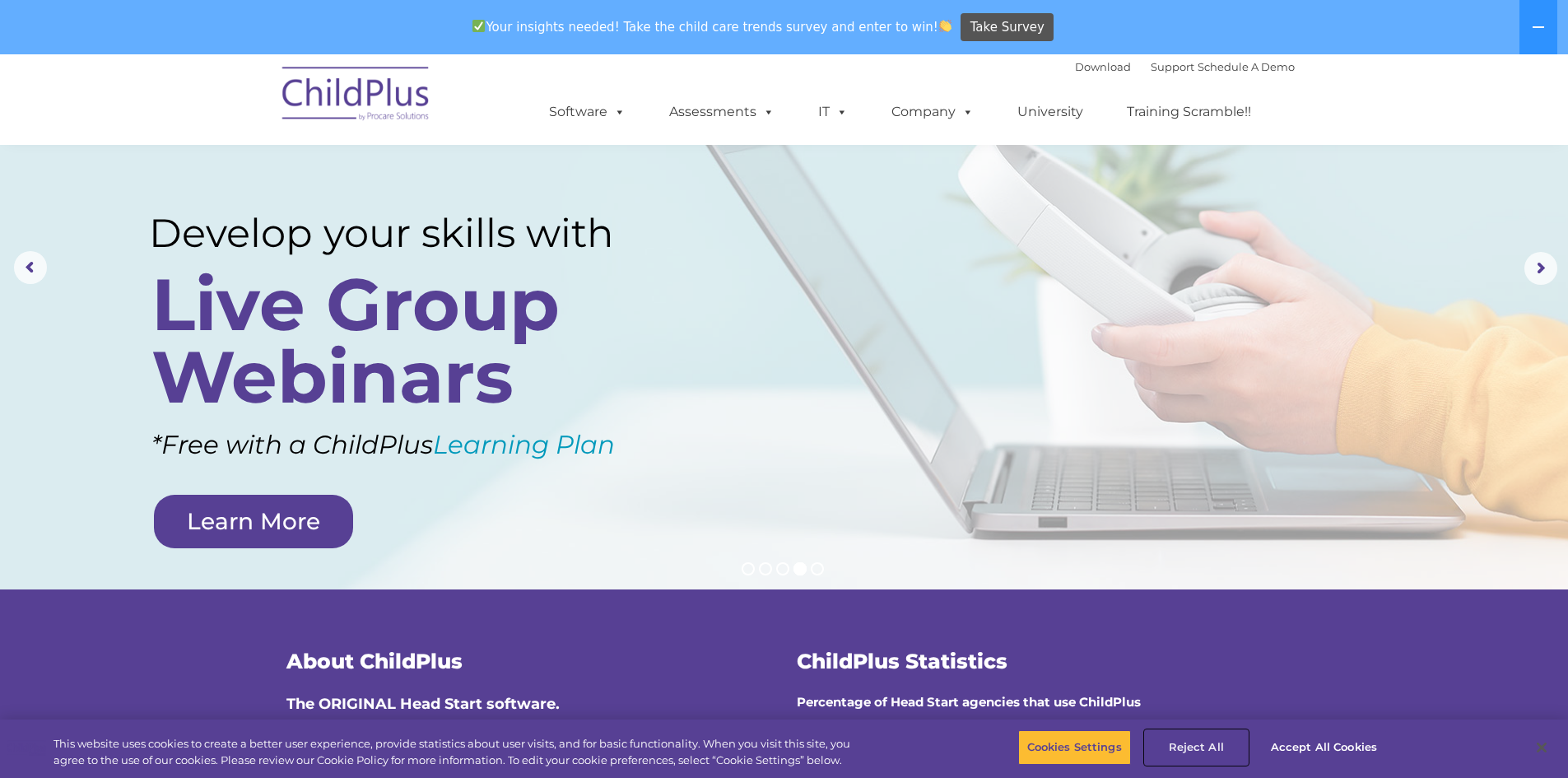
click at [1199, 734] on button "Reject All" at bounding box center [1196, 747] width 103 height 35
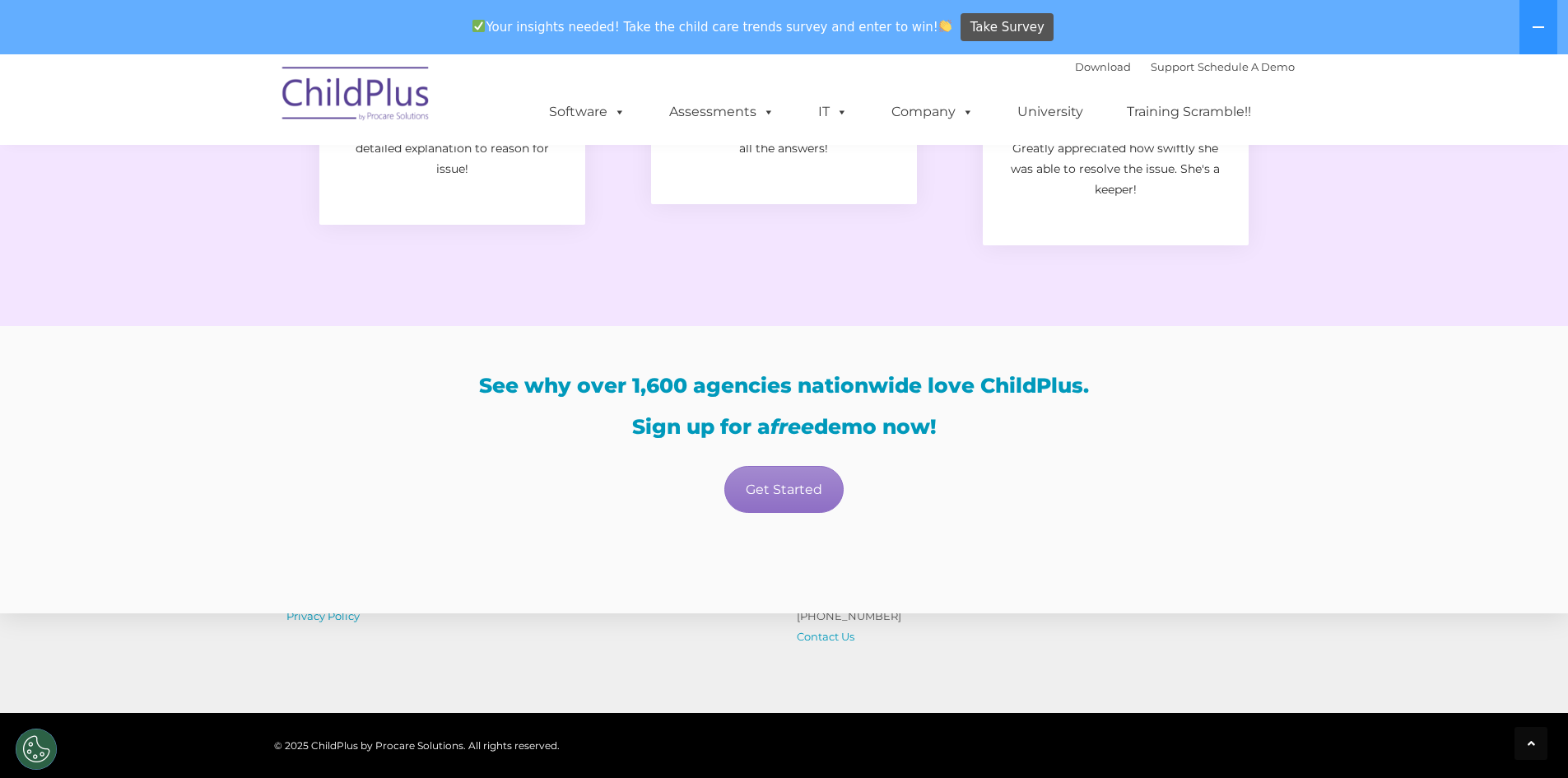
scroll to position [2675, 0]
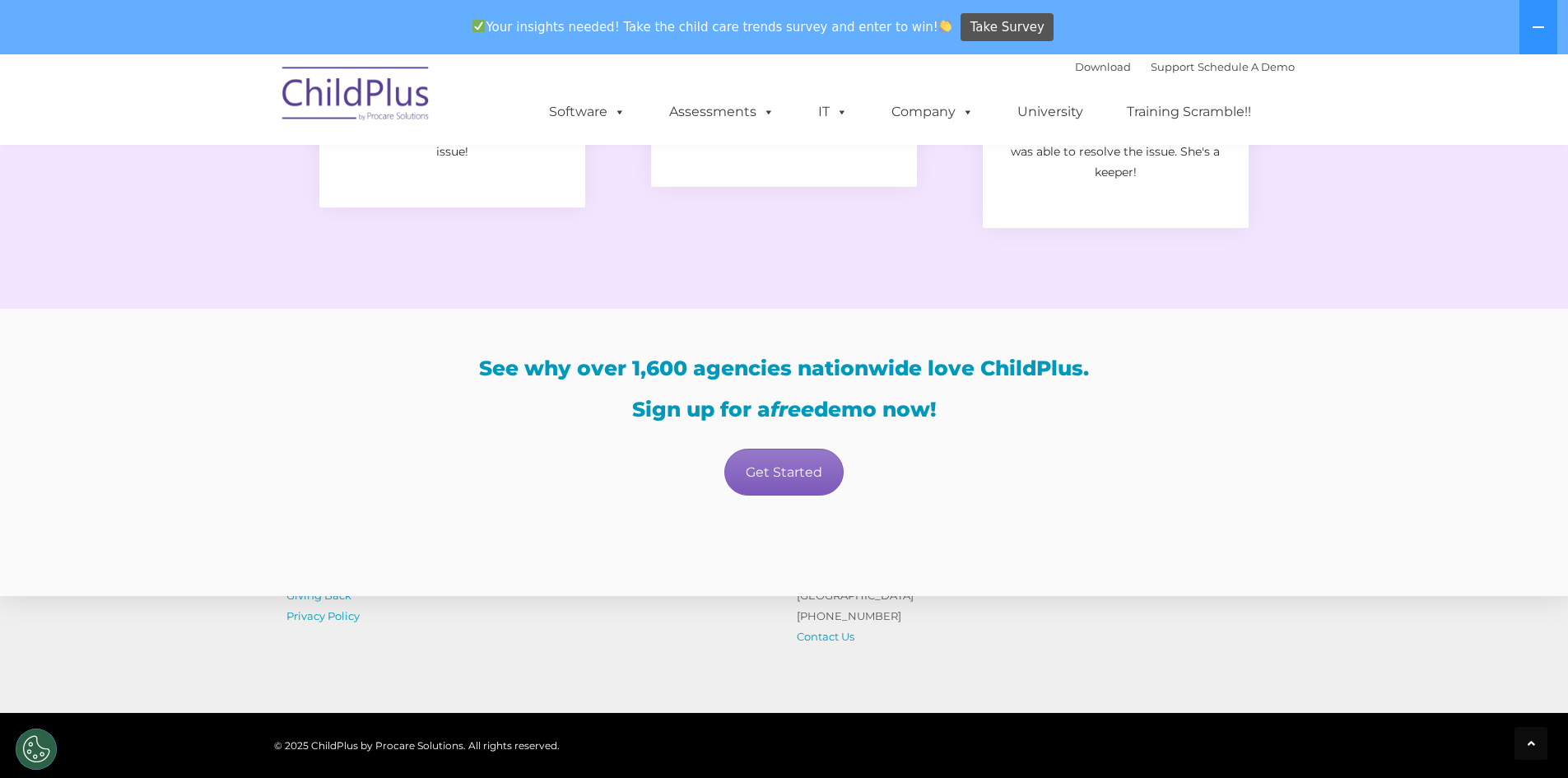
click at [838, 467] on link "Get Started" at bounding box center [784, 472] width 119 height 47
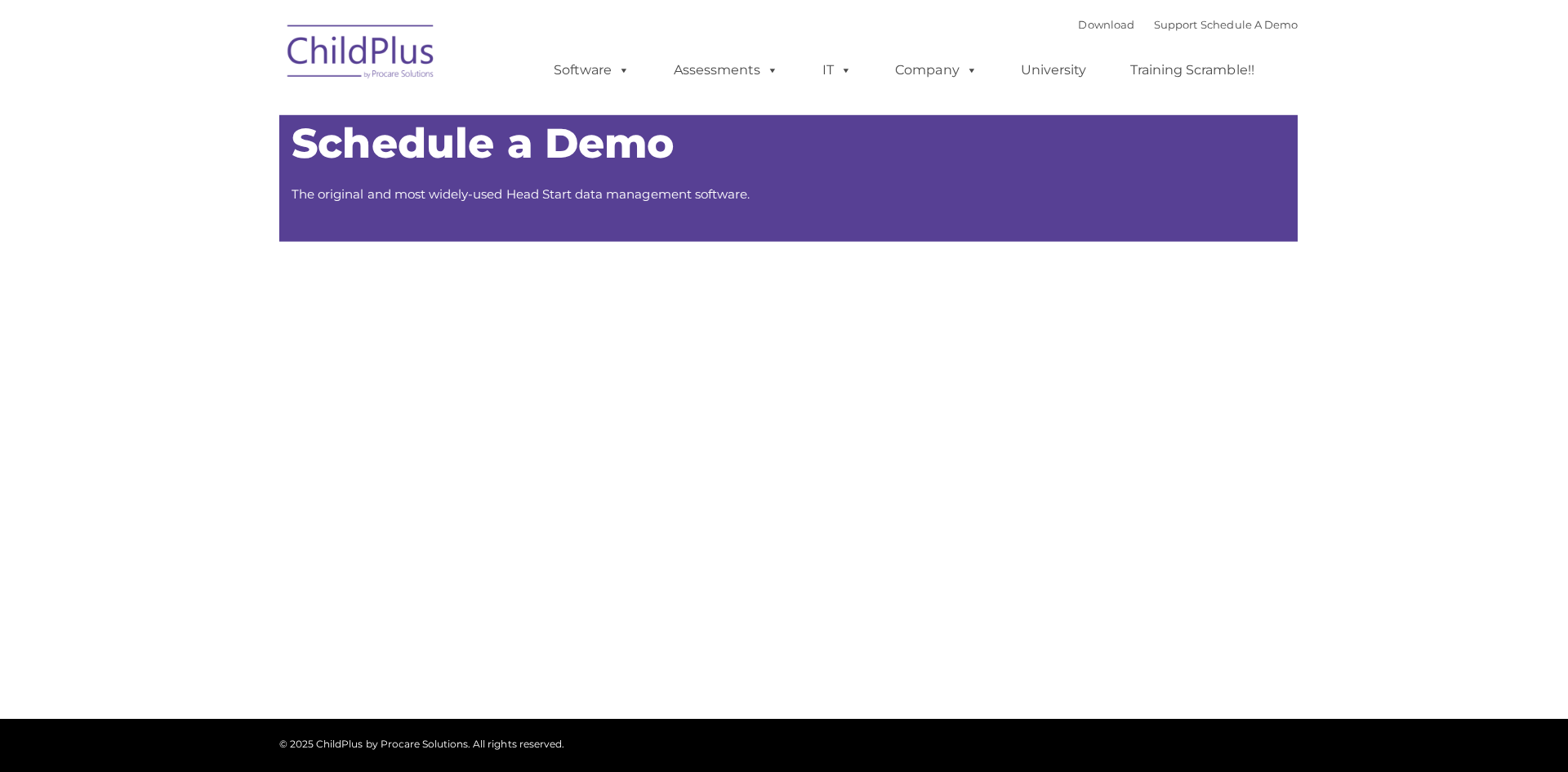
type input ""
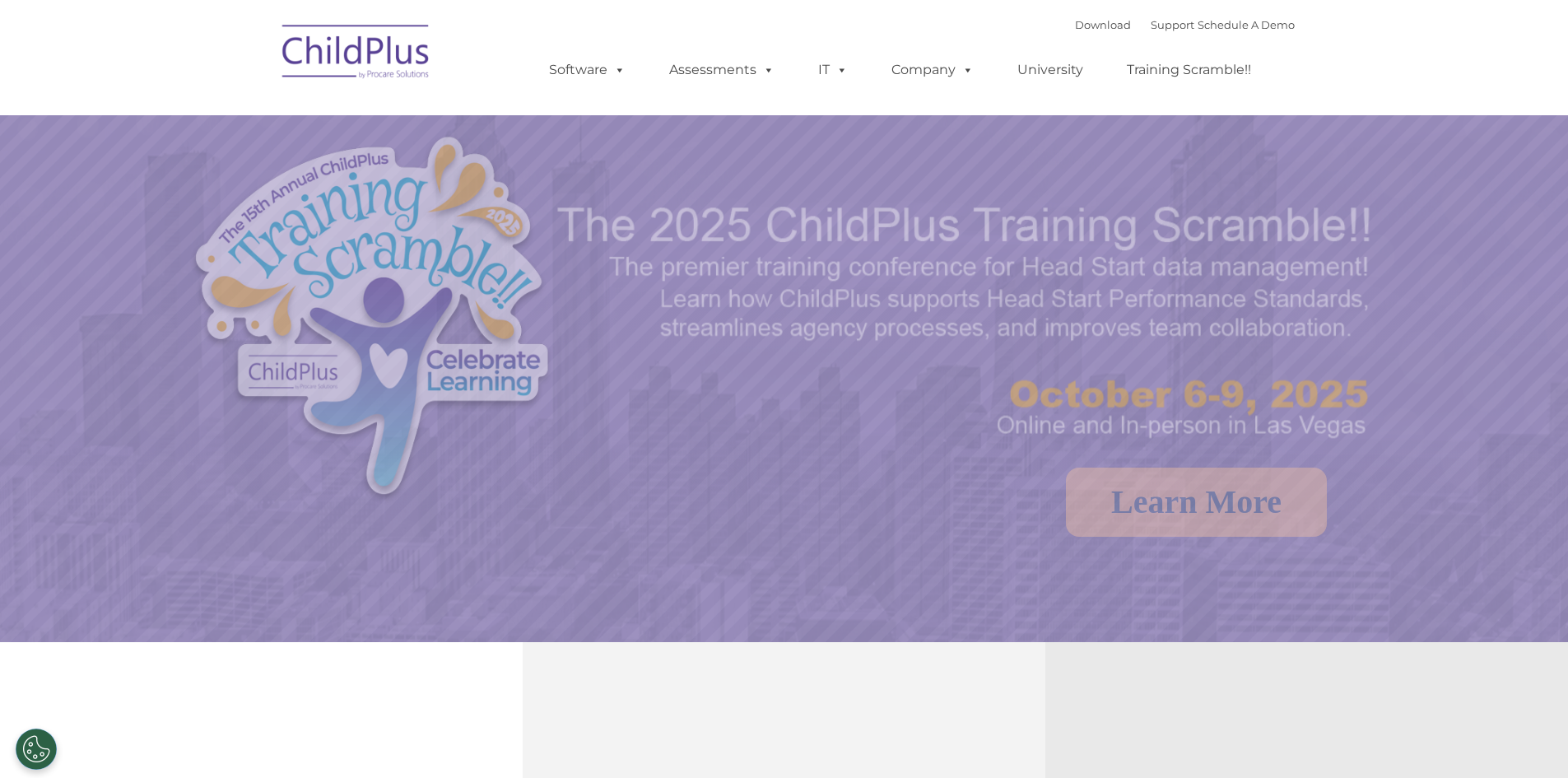
select select "MEDIUM"
